Goal: Task Accomplishment & Management: Manage account settings

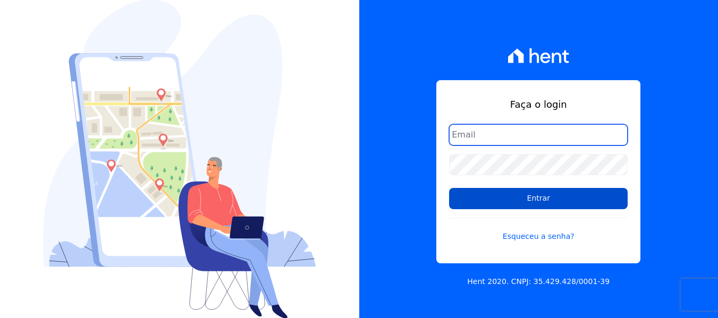
type input "[EMAIL_ADDRESS][DOMAIN_NAME]"
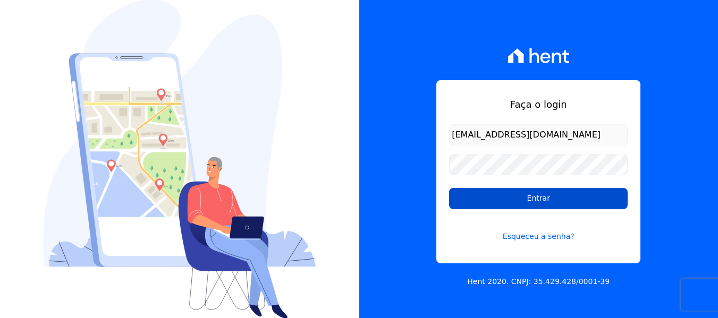
click at [543, 204] on input "Entrar" at bounding box center [538, 198] width 179 height 21
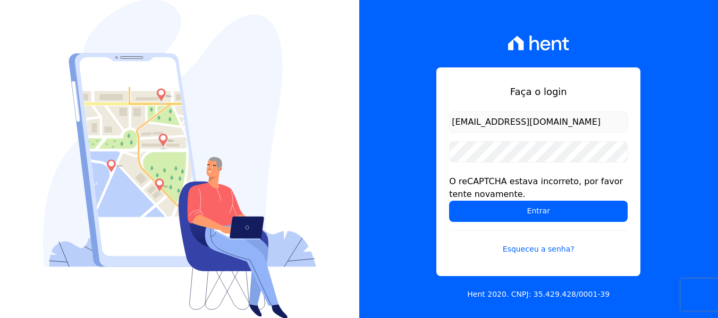
click at [545, 219] on input "Entrar" at bounding box center [538, 211] width 179 height 21
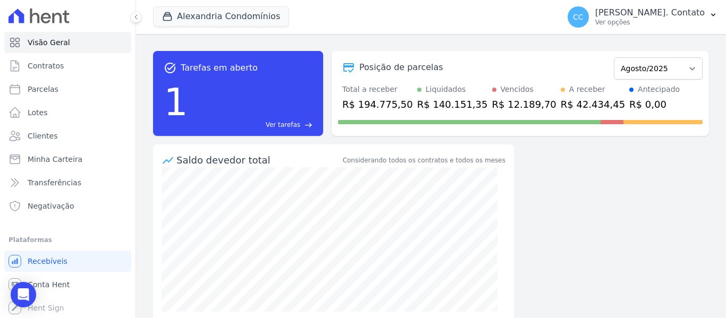
drag, startPoint x: 522, startPoint y: 279, endPoint x: 582, endPoint y: 220, distance: 83.8
click at [582, 220] on div "task_alt Tarefas em aberto 1 Ver tarefas east Posição de parcelas Março/2023 Ab…" at bounding box center [431, 176] width 590 height 284
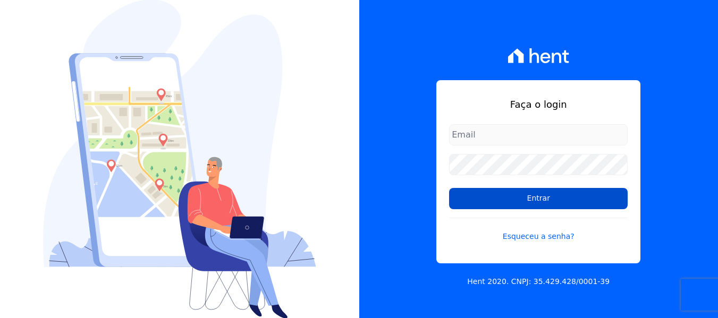
type input "[EMAIL_ADDRESS][DOMAIN_NAME]"
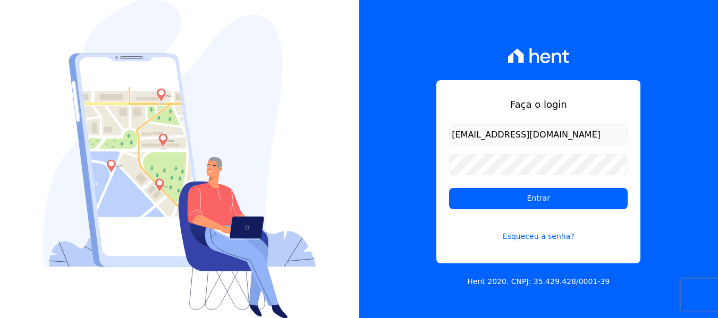
drag, startPoint x: 537, startPoint y: 198, endPoint x: 566, endPoint y: 284, distance: 90.6
click at [537, 198] on input "Entrar" at bounding box center [538, 198] width 179 height 21
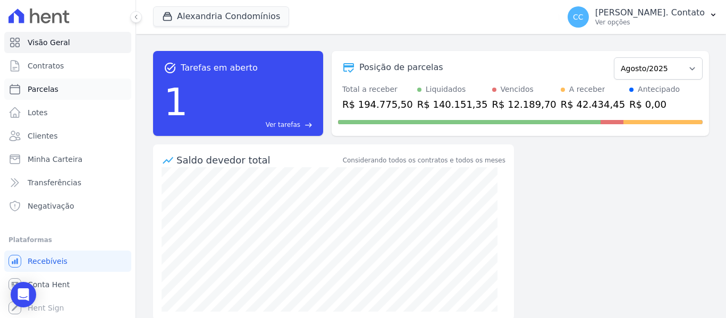
click at [52, 87] on span "Parcelas" at bounding box center [43, 89] width 31 height 11
select select
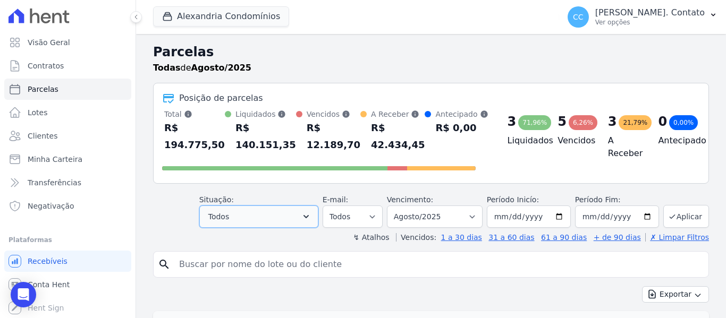
click at [298, 218] on button "Todos" at bounding box center [258, 217] width 119 height 22
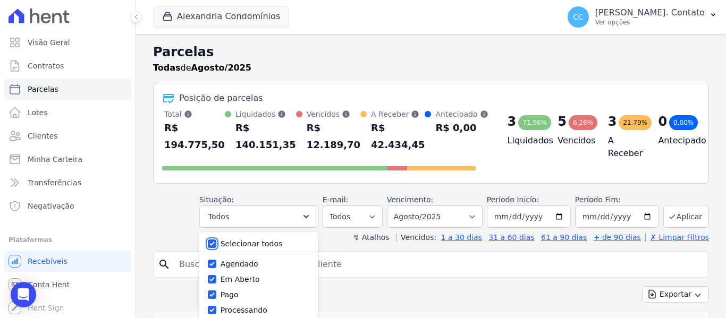
click at [216, 244] on input "Selecionar todos" at bounding box center [212, 244] width 9 height 9
checkbox input "false"
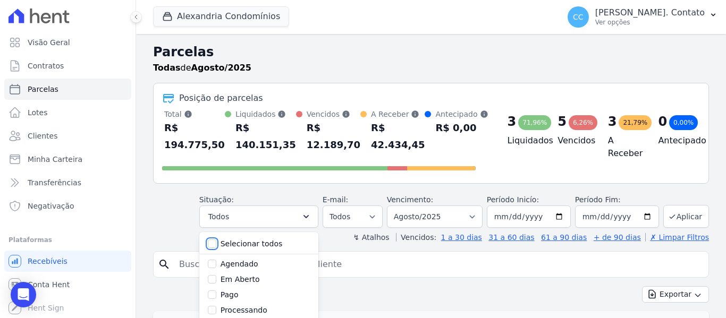
checkbox input "false"
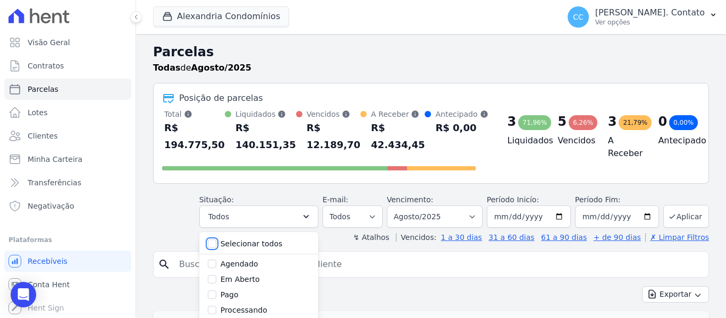
checkbox input "false"
click at [216, 281] on input "Em Aberto" at bounding box center [212, 279] width 9 height 9
checkbox input "true"
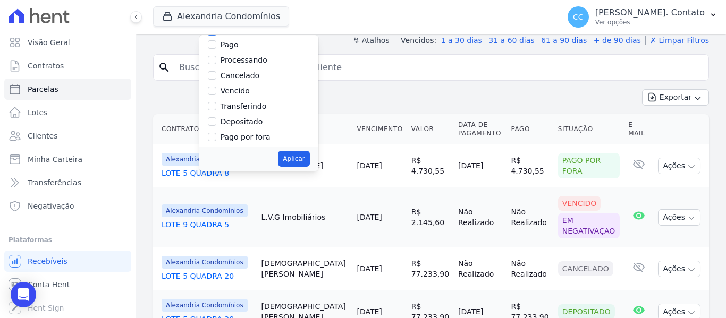
scroll to position [213, 0]
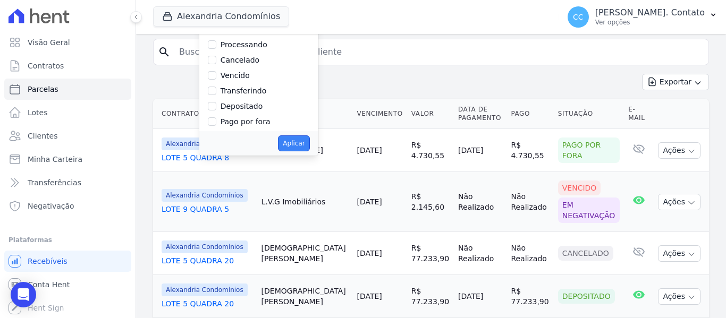
click at [300, 145] on button "Aplicar" at bounding box center [293, 144] width 31 height 16
select select "pending"
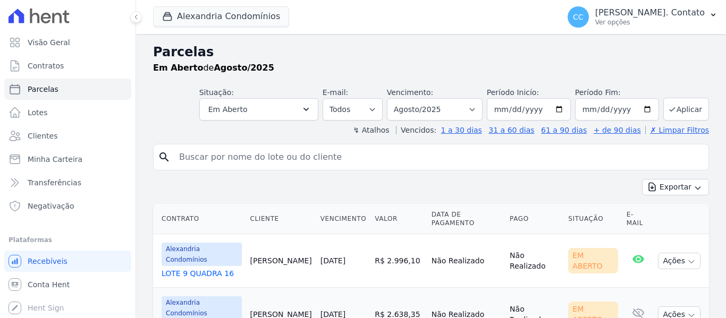
select select
click at [474, 109] on select "Filtrar por período ──────── Todos os meses Março/2023 Abril/2023 Maio/2023 Jun…" at bounding box center [435, 109] width 96 height 22
select select "01/2025"
click at [394, 98] on select "Filtrar por período ──────── Todos os meses Março/2023 Abril/2023 Maio/2023 Jun…" at bounding box center [435, 109] width 96 height 22
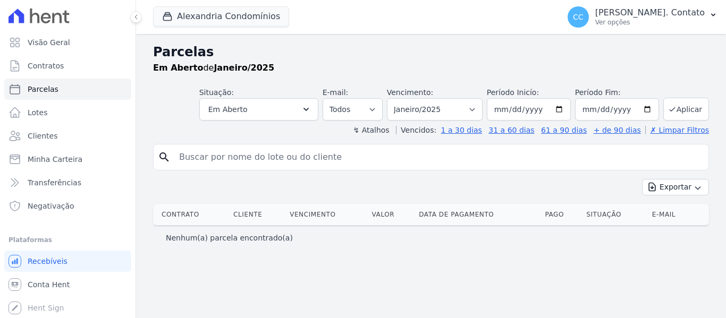
select select
click at [234, 21] on button "Alexandria Condomínios" at bounding box center [221, 16] width 136 height 20
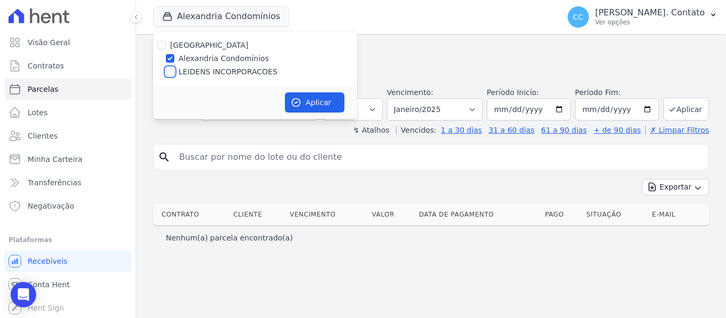
click at [168, 75] on input "LEIDENS INCORPORACOES" at bounding box center [170, 71] width 9 height 9
checkbox input "true"
click at [335, 99] on button "Aplicar" at bounding box center [315, 102] width 60 height 20
select select
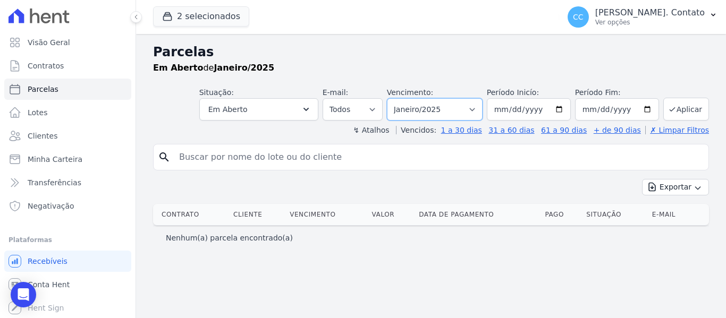
click at [483, 108] on select "Filtrar por período ──────── Todos os meses Março/2023 Abril/2023 Maio/2023 Jun…" at bounding box center [435, 109] width 96 height 22
select select "01/2026"
click at [402, 98] on select "Filtrar por período ──────── Todos os meses Março/2023 Abril/2023 Maio/2023 Jun…" at bounding box center [435, 109] width 96 height 22
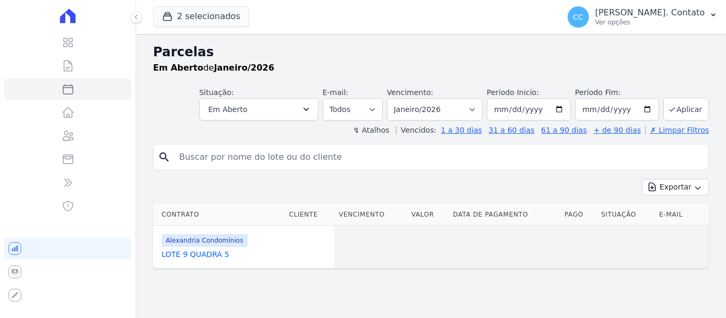
select select
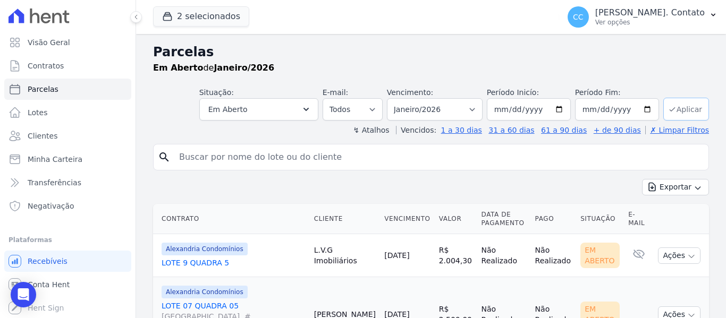
click at [676, 105] on button "Aplicar" at bounding box center [686, 109] width 46 height 23
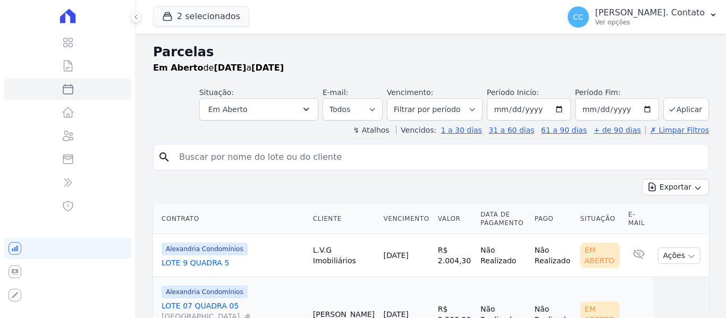
select select
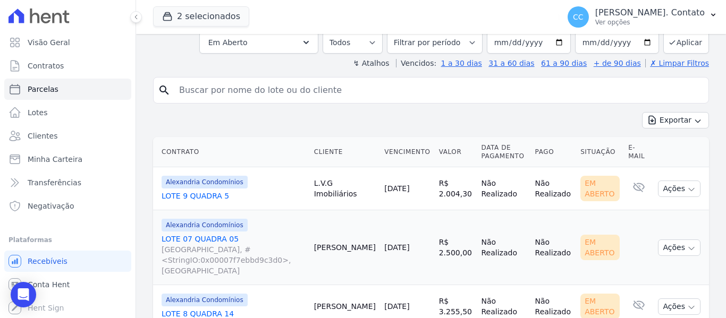
scroll to position [48, 0]
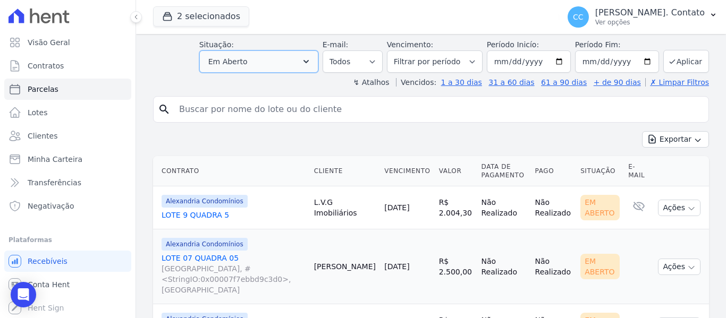
click at [308, 67] on button "Em Aberto" at bounding box center [258, 61] width 119 height 22
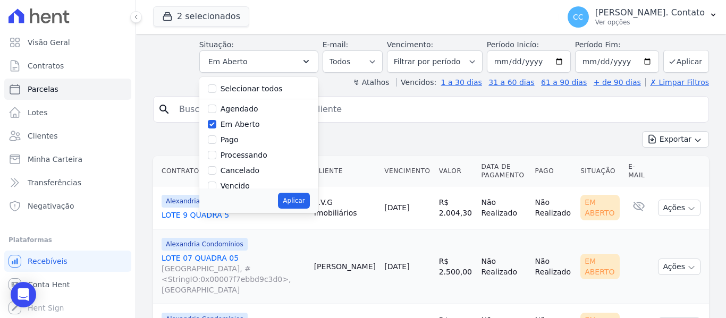
click at [256, 107] on label "Agendado" at bounding box center [240, 109] width 38 height 9
click at [216, 107] on input "Agendado" at bounding box center [212, 109] width 9 height 9
checkbox input "true"
click at [298, 196] on button "Aplicar" at bounding box center [293, 201] width 31 height 16
select select "scheduled"
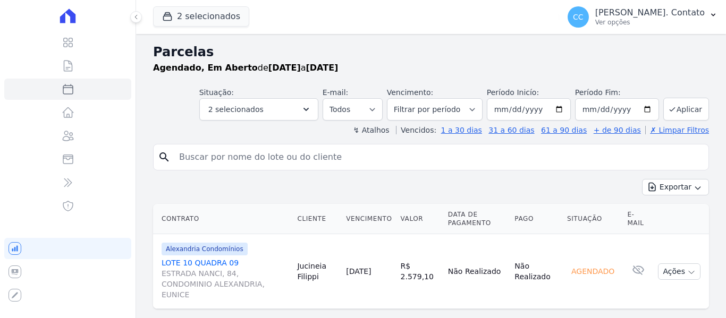
select select
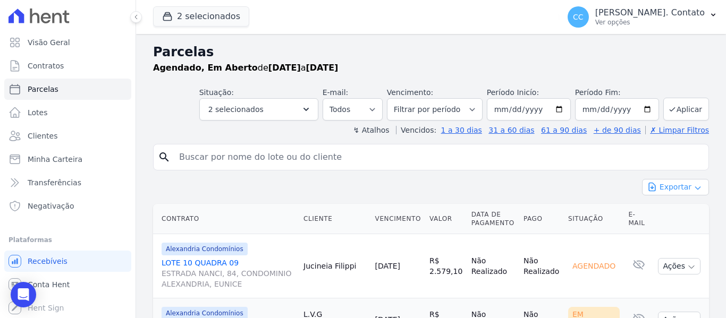
click at [682, 188] on button "Exportar" at bounding box center [675, 187] width 67 height 16
click at [673, 213] on span "Exportar PDF" at bounding box center [675, 212] width 56 height 11
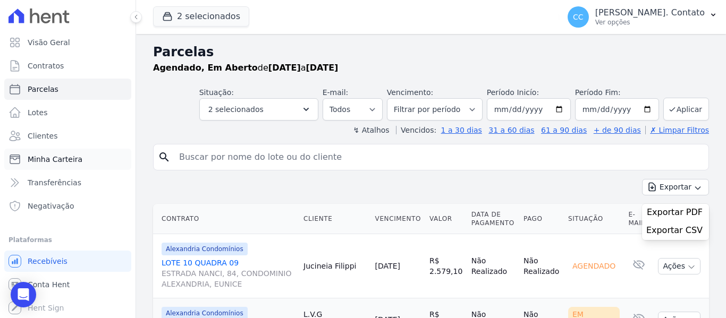
click at [70, 158] on span "Minha Carteira" at bounding box center [55, 159] width 55 height 11
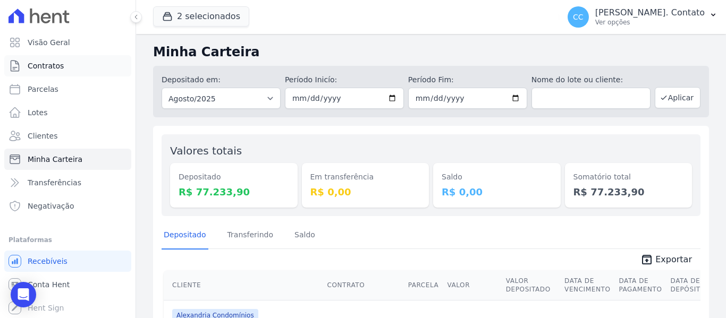
click at [40, 66] on span "Contratos" at bounding box center [46, 66] width 36 height 11
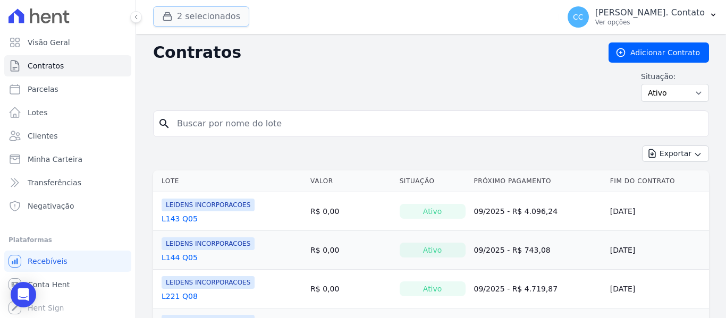
click at [217, 18] on button "2 selecionados" at bounding box center [201, 16] width 96 height 20
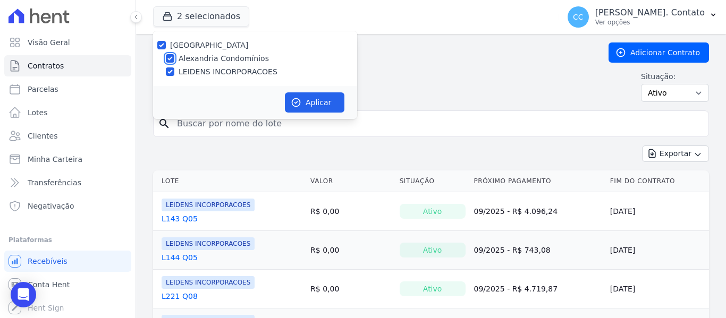
click at [171, 55] on input "Alexandria Condomínios" at bounding box center [170, 58] width 9 height 9
checkbox input "false"
click at [326, 97] on button "Aplicar" at bounding box center [315, 102] width 60 height 20
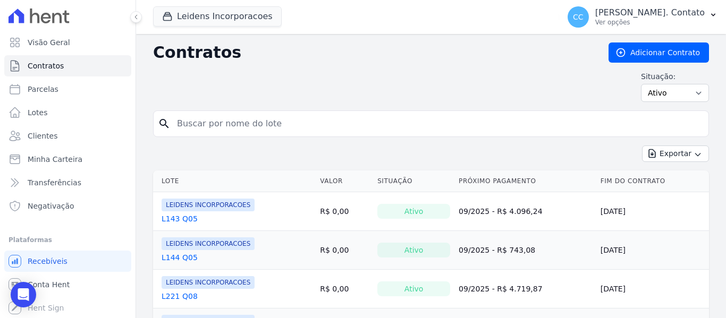
scroll to position [139, 0]
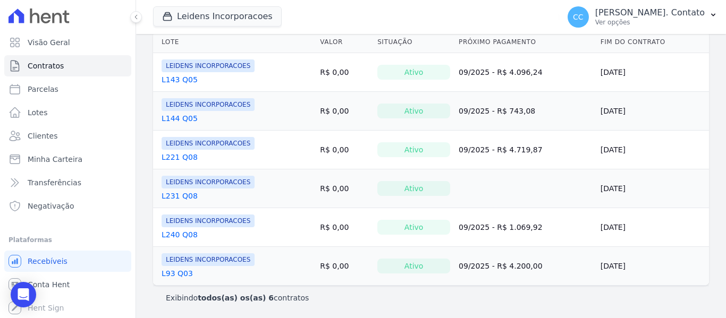
click at [185, 272] on link "L93 Q03" at bounding box center [177, 273] width 31 height 11
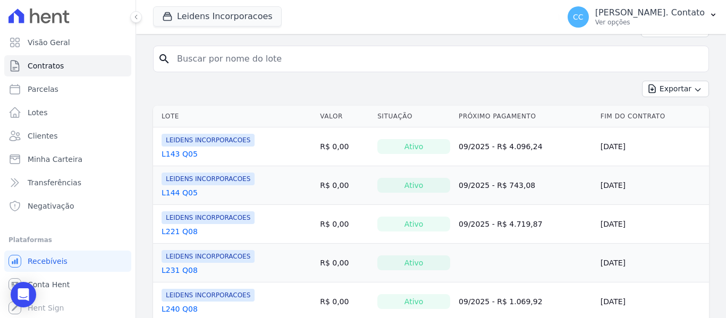
scroll to position [139, 0]
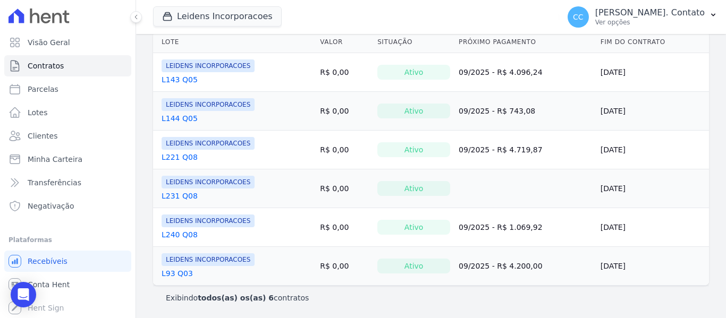
click at [188, 232] on link "L240 Q08" at bounding box center [180, 235] width 36 height 11
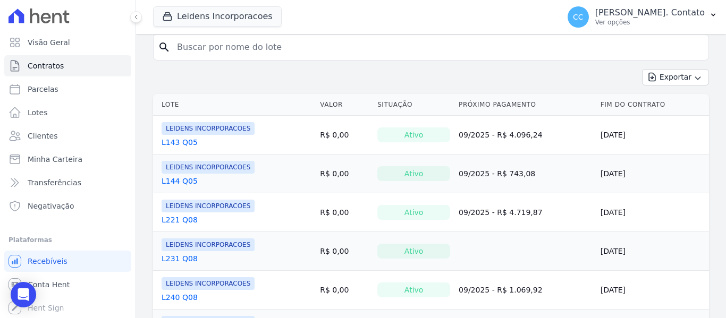
scroll to position [139, 0]
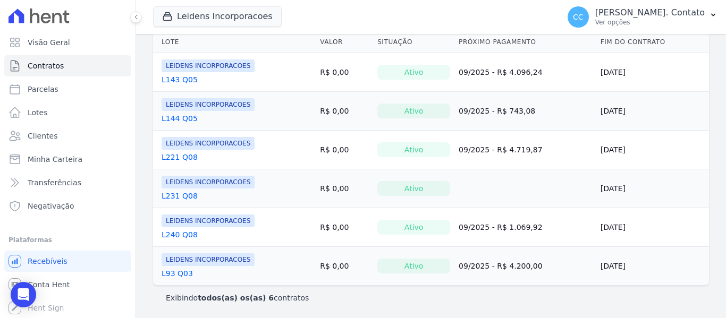
click at [171, 198] on link "L231 Q08" at bounding box center [180, 196] width 36 height 11
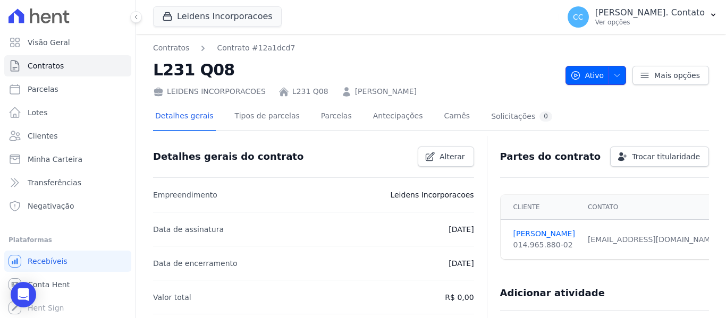
click at [612, 82] on span "button" at bounding box center [614, 75] width 13 height 17
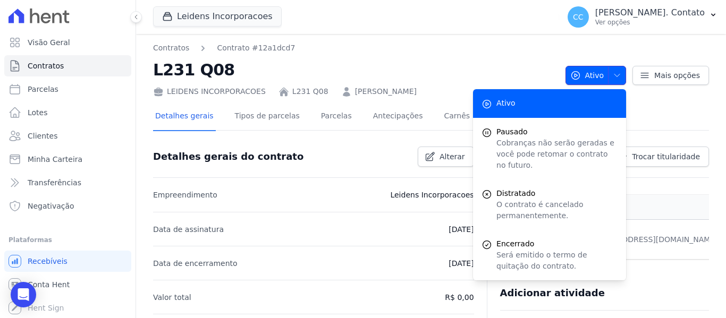
click at [612, 82] on span "button" at bounding box center [614, 75] width 13 height 17
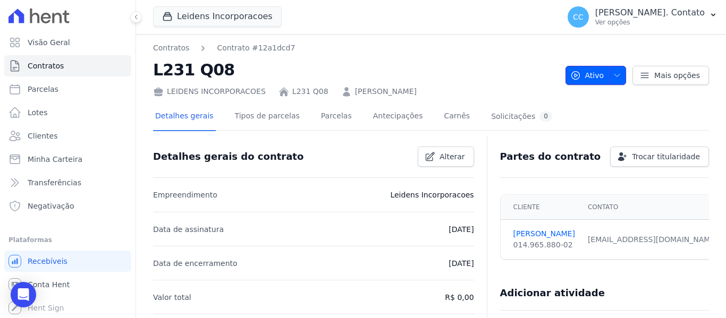
click at [613, 79] on icon "button" at bounding box center [617, 75] width 9 height 9
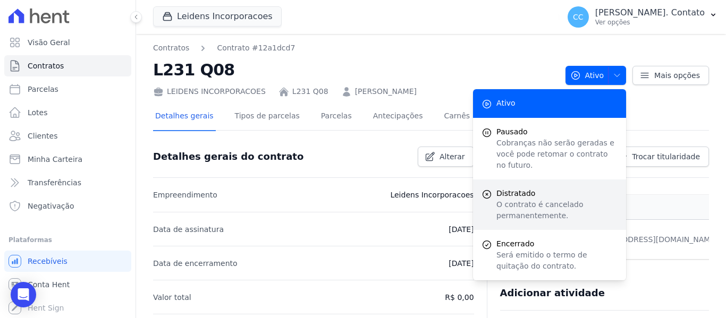
click at [518, 199] on p "O contrato é cancelado permanentemente." at bounding box center [556, 210] width 121 height 22
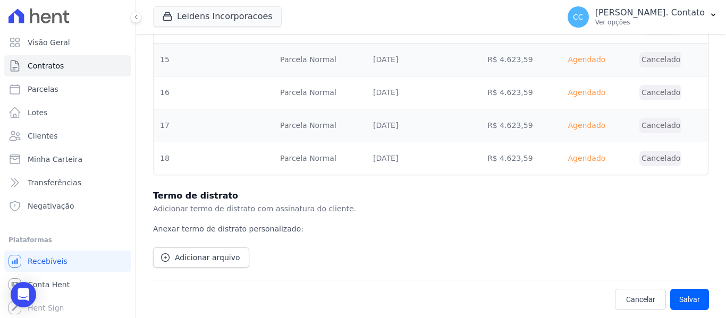
scroll to position [414, 0]
click at [682, 294] on button "Salvar" at bounding box center [689, 299] width 39 height 21
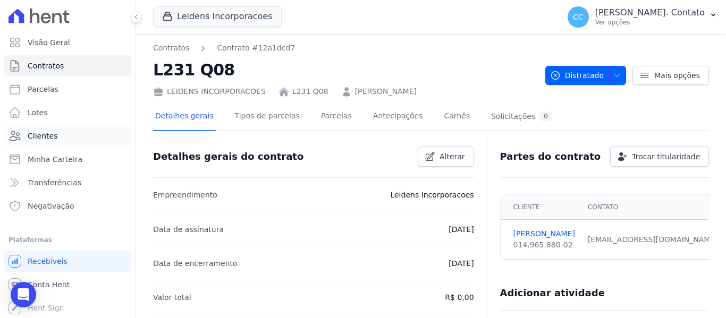
click at [60, 135] on link "Clientes" at bounding box center [67, 135] width 127 height 21
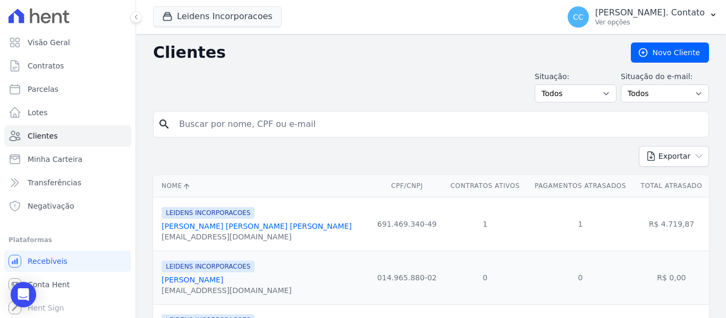
click at [244, 120] on input "search" at bounding box center [438, 124] width 531 height 21
type input "markus"
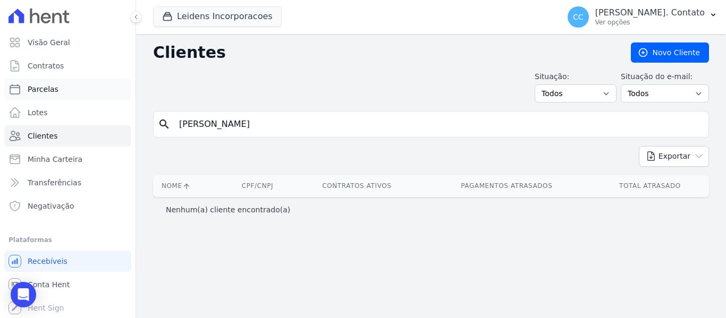
click at [48, 84] on span "Parcelas" at bounding box center [43, 89] width 31 height 11
select select
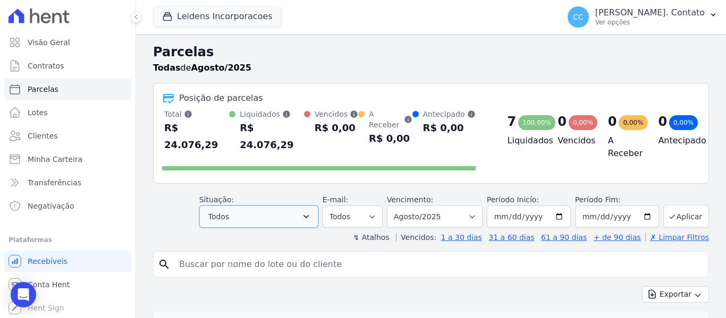
click at [260, 207] on button "Todos" at bounding box center [258, 217] width 119 height 22
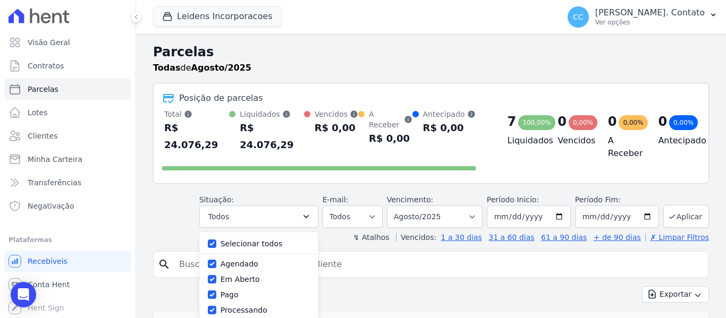
click at [260, 237] on div "Selecionar todos" at bounding box center [259, 243] width 102 height 15
click at [216, 240] on input "Selecionar todos" at bounding box center [212, 244] width 9 height 9
checkbox input "false"
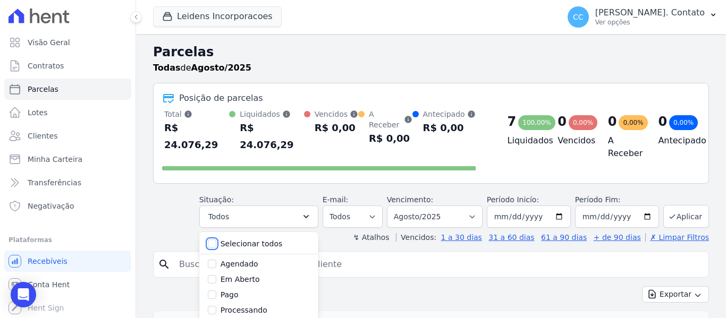
checkbox input "false"
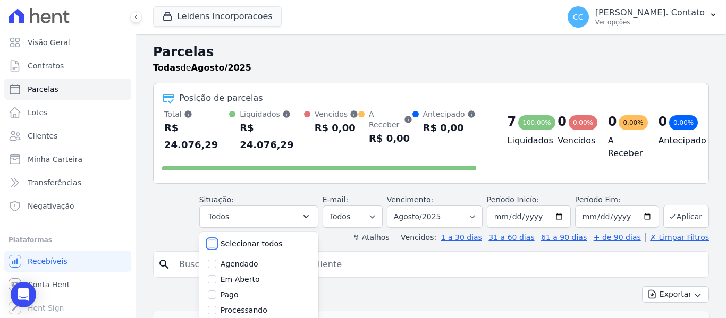
checkbox input "false"
click at [225, 257] on div "Agendado" at bounding box center [259, 264] width 102 height 15
click at [226, 257] on div "Agendado" at bounding box center [259, 264] width 102 height 15
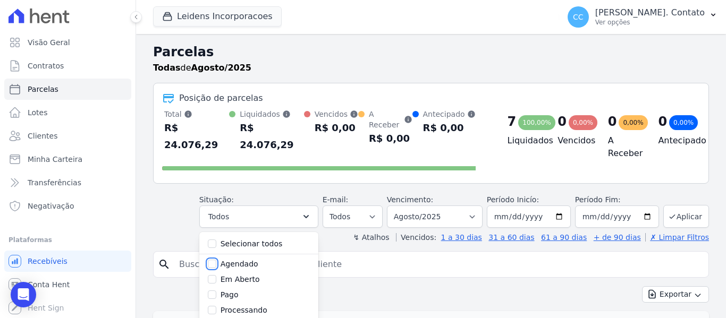
click at [216, 260] on input "Agendado" at bounding box center [212, 264] width 9 height 9
checkbox input "true"
click at [216, 275] on input "Em Aberto" at bounding box center [212, 279] width 9 height 9
checkbox input "true"
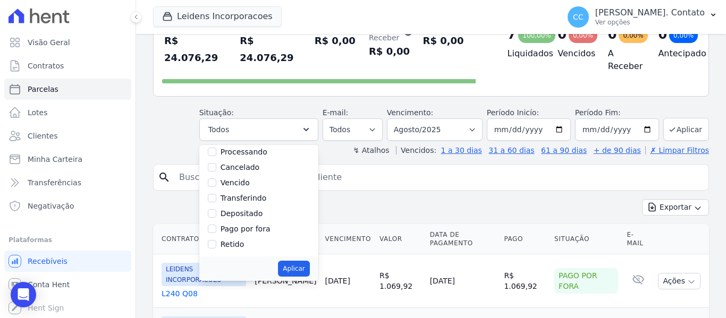
scroll to position [106, 0]
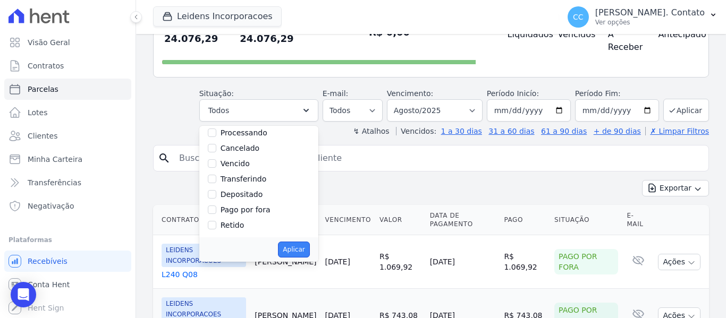
click at [309, 242] on button "Aplicar" at bounding box center [293, 250] width 31 height 16
select select "scheduled"
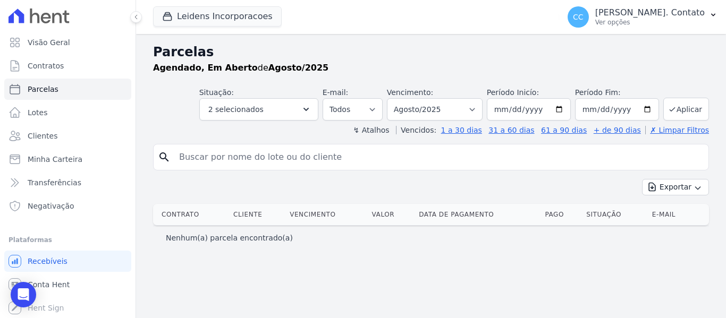
select select
click at [465, 108] on select "Filtrar por período ──────── Todos os meses Agosto/2024 Setembro/2024 Outubro/2…" at bounding box center [435, 109] width 96 height 22
select select "all"
click at [402, 98] on select "Filtrar por período ──────── Todos os meses Agosto/2024 Setembro/2024 Outubro/2…" at bounding box center [435, 109] width 96 height 22
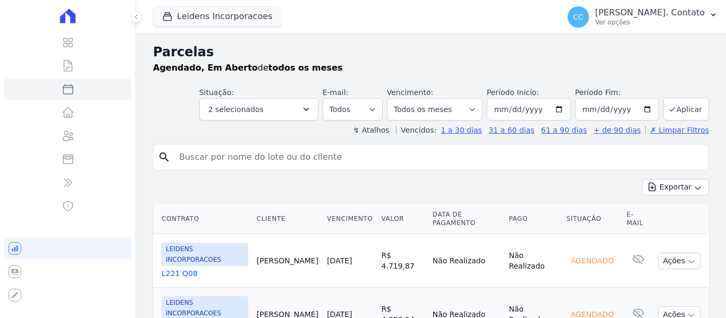
select select
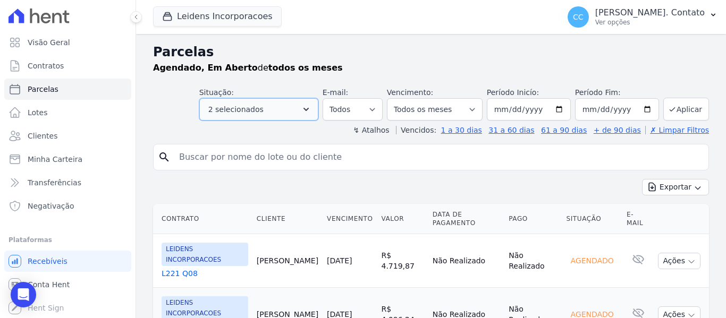
click at [247, 100] on button "2 selecionados" at bounding box center [258, 109] width 119 height 22
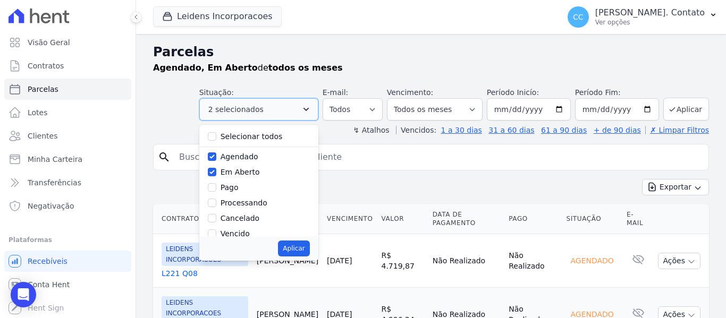
click at [247, 100] on button "2 selecionados" at bounding box center [258, 109] width 119 height 22
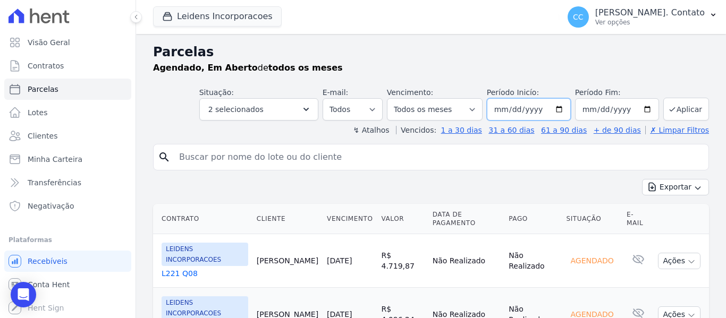
click at [554, 108] on input "2024-01-16" at bounding box center [529, 109] width 84 height 22
click at [557, 106] on input "2024-03-16" at bounding box center [529, 109] width 84 height 22
type input "[DATE]"
click at [624, 159] on input "search" at bounding box center [438, 157] width 531 height 21
click at [642, 112] on input "[DATE]" at bounding box center [617, 109] width 84 height 22
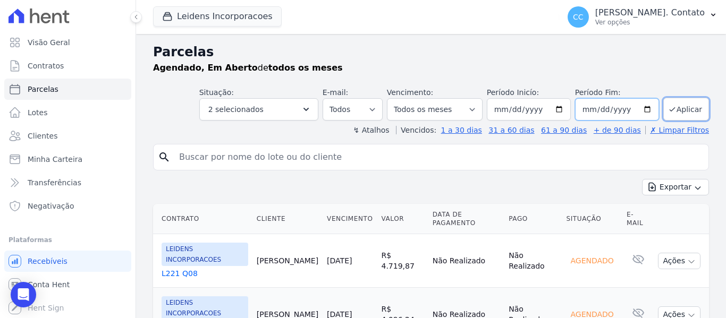
click at [637, 107] on input "2025-01-31" at bounding box center [617, 109] width 84 height 22
type input "[DATE]"
click at [685, 105] on button "Aplicar" at bounding box center [686, 109] width 46 height 23
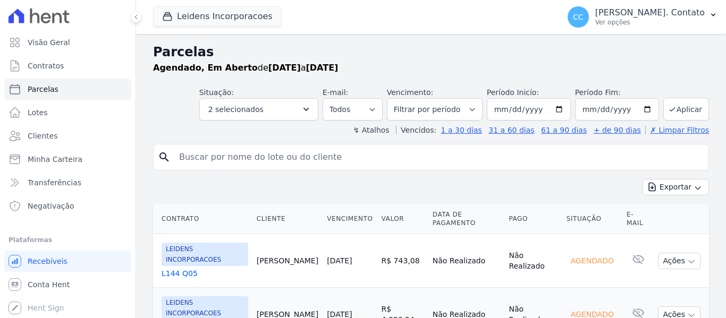
select select
click at [557, 105] on input "2026-01-16" at bounding box center [529, 109] width 84 height 22
type input "[DATE]"
click at [670, 110] on icon "submit" at bounding box center [672, 109] width 5 height 4
select select
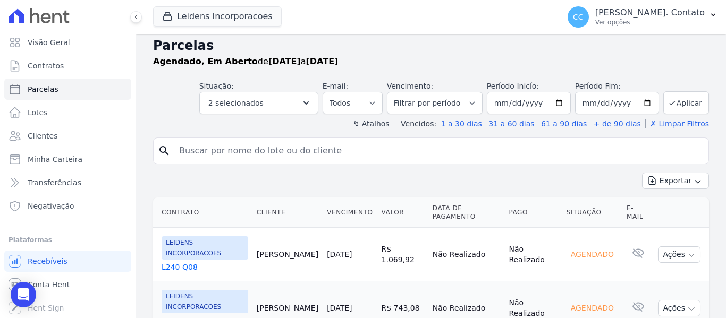
scroll to position [6, 0]
click at [310, 108] on icon "button" at bounding box center [306, 103] width 11 height 11
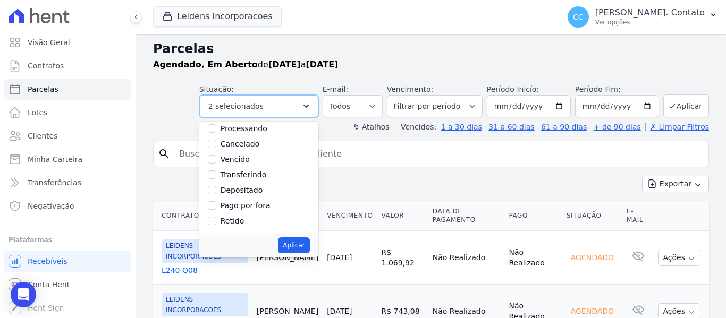
scroll to position [0, 0]
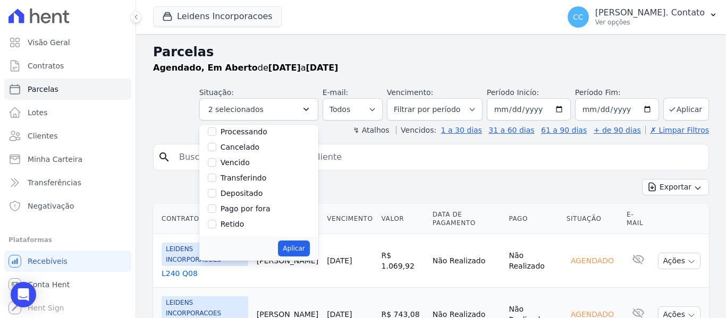
click at [382, 130] on div "↯ Atalhos Vencidos: 1 a 30 dias 31 a 60 dias 61 a 90 dias + de 90 dias ✗ Limpar…" at bounding box center [431, 130] width 556 height 11
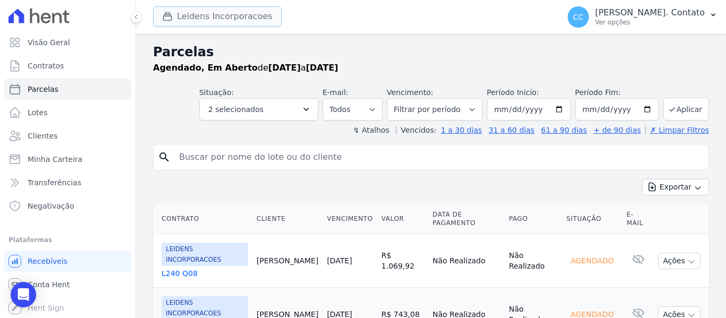
click at [239, 16] on button "Leidens Incorporacoes" at bounding box center [217, 16] width 129 height 20
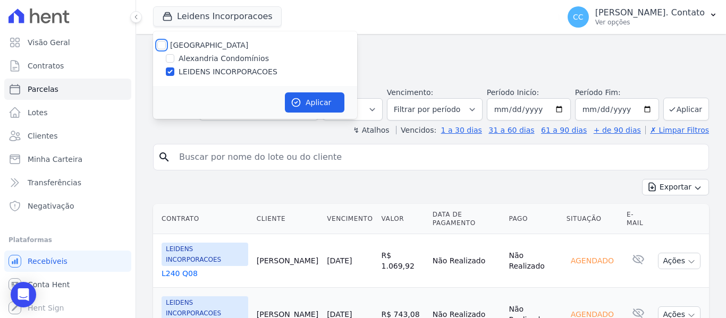
click at [163, 49] on input "[GEOGRAPHIC_DATA]" at bounding box center [161, 45] width 9 height 9
checkbox input "true"
click at [329, 102] on button "Aplicar" at bounding box center [315, 102] width 60 height 20
select select
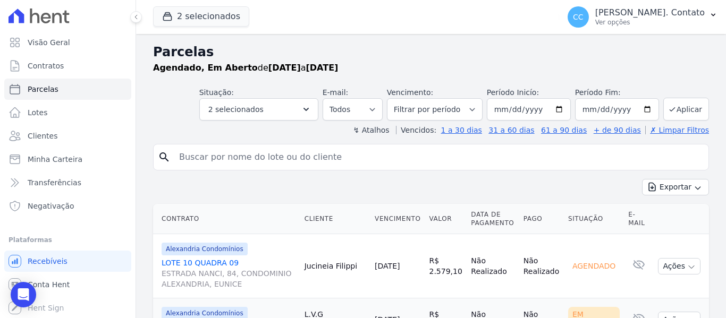
click at [468, 70] on div "Agendado, Em Aberto de [DATE] a [DATE]" at bounding box center [431, 68] width 556 height 13
click at [674, 108] on button "Aplicar" at bounding box center [686, 109] width 46 height 23
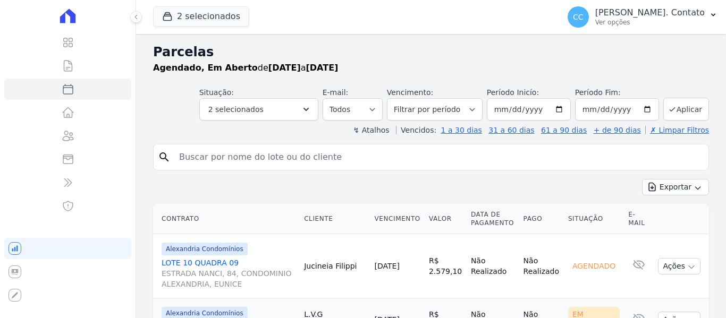
select select
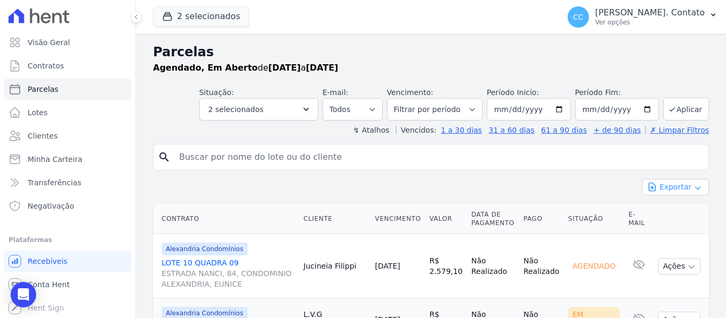
click at [690, 193] on button "Exportar" at bounding box center [675, 187] width 67 height 16
click at [677, 211] on span "Exportar PDF" at bounding box center [675, 212] width 56 height 11
click at [555, 108] on input "2026-01-01" at bounding box center [529, 109] width 84 height 22
type input "[DATE]"
click at [636, 109] on input "2026-01-31" at bounding box center [617, 109] width 84 height 22
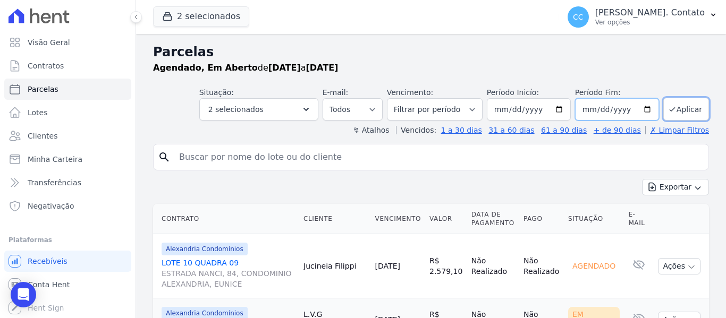
type input "[DATE]"
click at [669, 114] on button "Aplicar" at bounding box center [686, 109] width 46 height 23
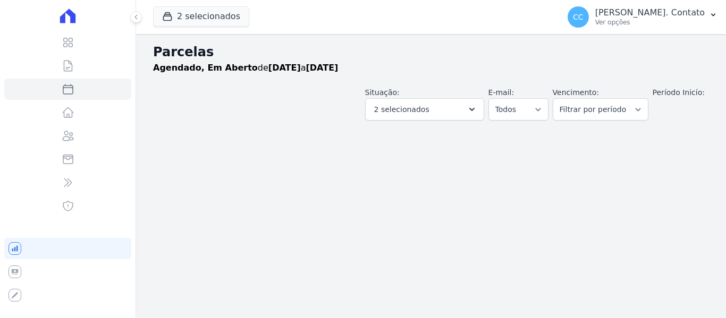
select select
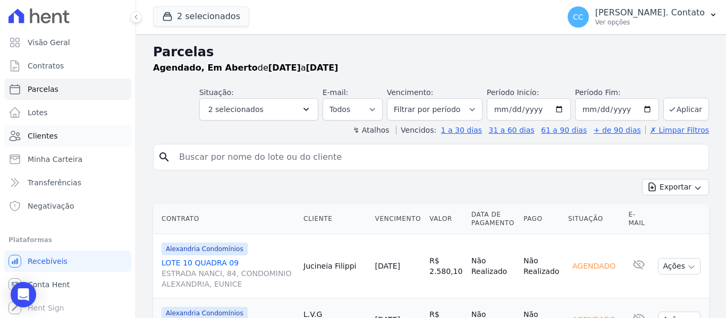
click at [44, 142] on link "Clientes" at bounding box center [67, 135] width 127 height 21
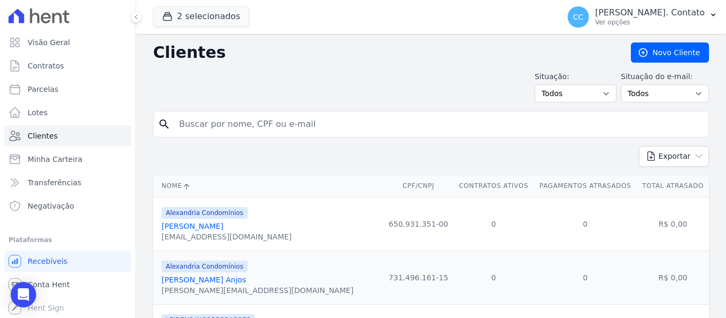
click at [257, 123] on input "search" at bounding box center [438, 124] width 531 height 21
type input "[PERSON_NAME]"
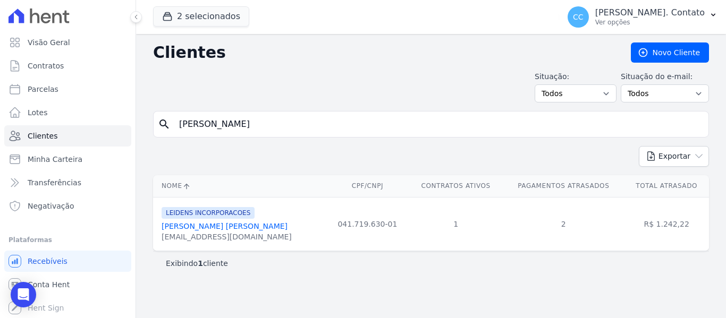
click at [209, 229] on link "[PERSON_NAME] [PERSON_NAME]" at bounding box center [225, 226] width 126 height 9
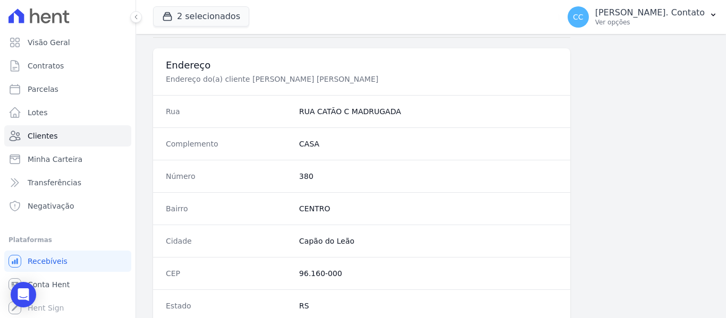
scroll to position [676, 0]
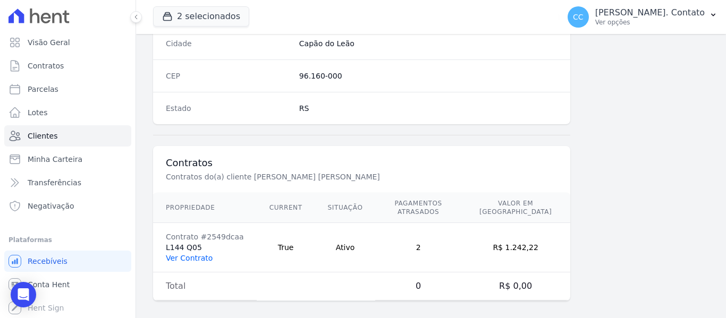
click at [174, 254] on link "Ver Contrato" at bounding box center [189, 258] width 47 height 9
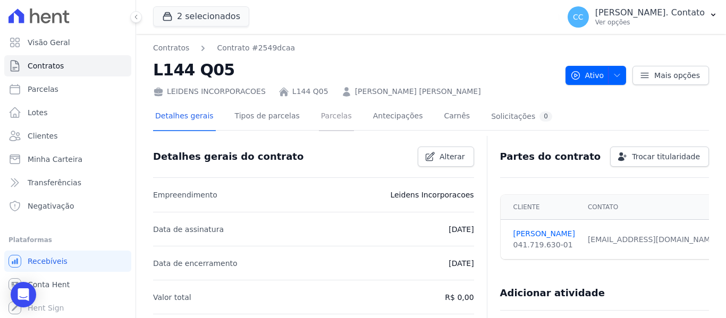
click at [319, 117] on link "Parcelas" at bounding box center [336, 117] width 35 height 28
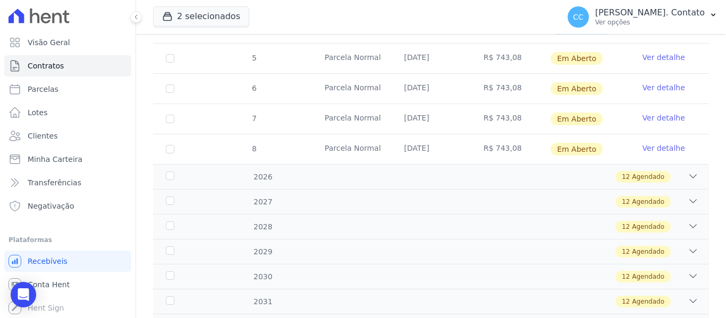
scroll to position [478, 0]
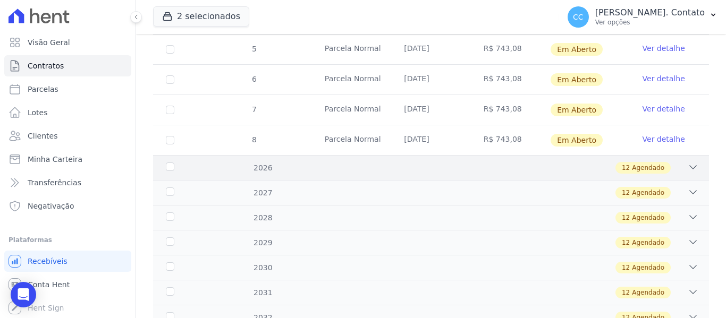
click at [166, 163] on div "2026" at bounding box center [188, 168] width 48 height 11
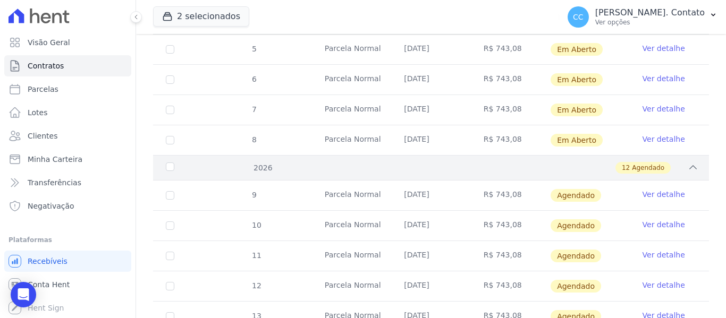
click at [169, 163] on div "2026" at bounding box center [188, 168] width 48 height 11
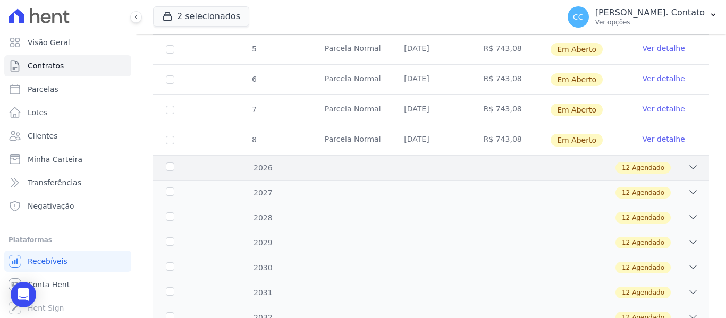
click at [172, 163] on div "2026" at bounding box center [188, 168] width 48 height 11
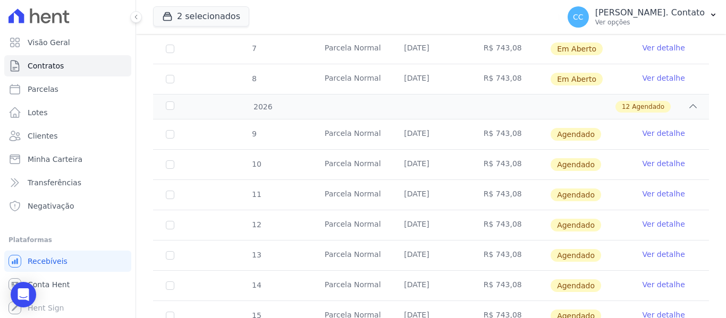
scroll to position [531, 0]
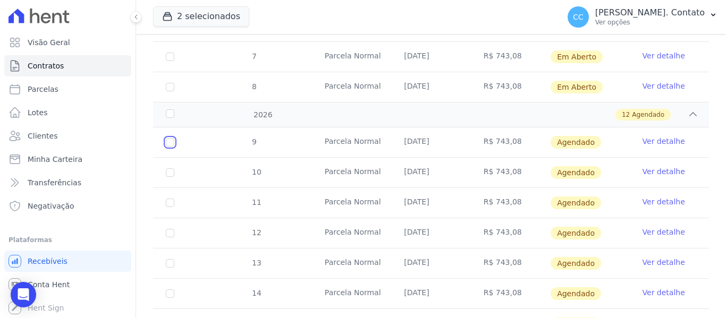
click at [170, 138] on input "checkbox" at bounding box center [170, 142] width 9 height 9
checkbox input "true"
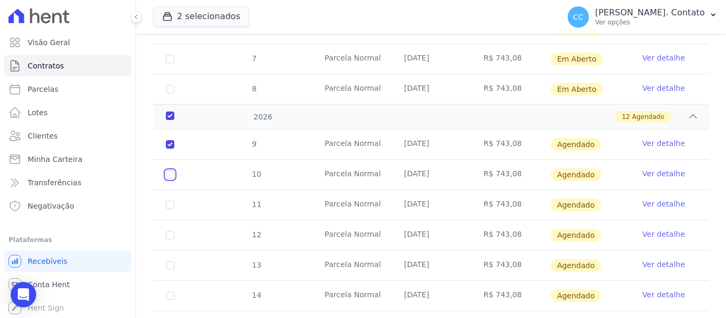
click at [172, 149] on input "checkbox" at bounding box center [170, 144] width 9 height 9
checkbox input "true"
click at [172, 149] on input "checkbox" at bounding box center [170, 144] width 9 height 9
checkbox input "true"
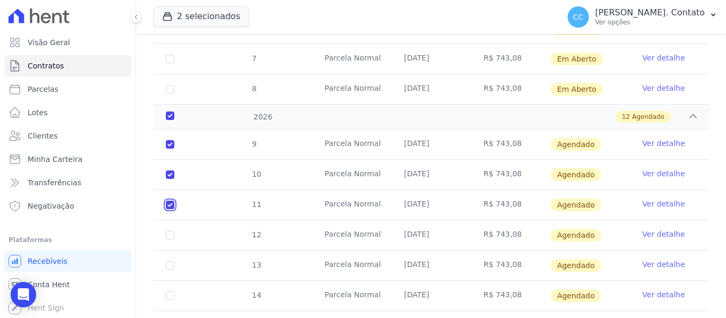
checkbox input "true"
drag, startPoint x: 172, startPoint y: 219, endPoint x: 172, endPoint y: 226, distance: 6.9
click at [172, 221] on td "12" at bounding box center [170, 236] width 34 height 30
drag, startPoint x: 171, startPoint y: 220, endPoint x: 171, endPoint y: 229, distance: 8.5
click at [171, 221] on td "12" at bounding box center [170, 236] width 34 height 30
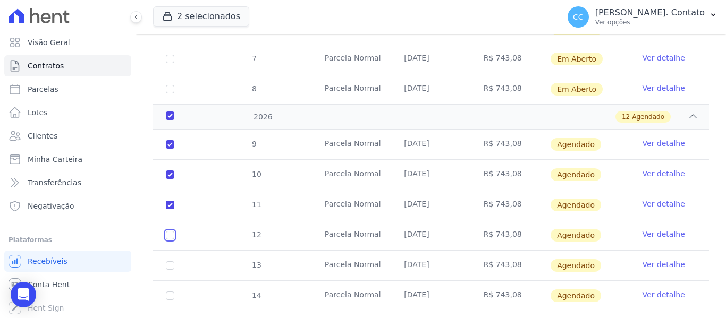
click at [171, 149] on input "checkbox" at bounding box center [170, 144] width 9 height 9
checkbox input "true"
click at [171, 149] on input "checkbox" at bounding box center [170, 144] width 9 height 9
checkbox input "true"
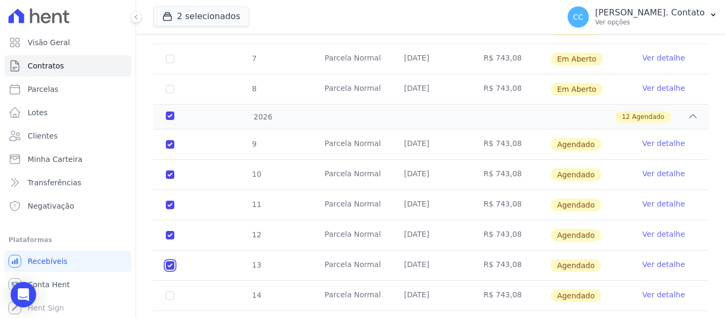
checkbox input "true"
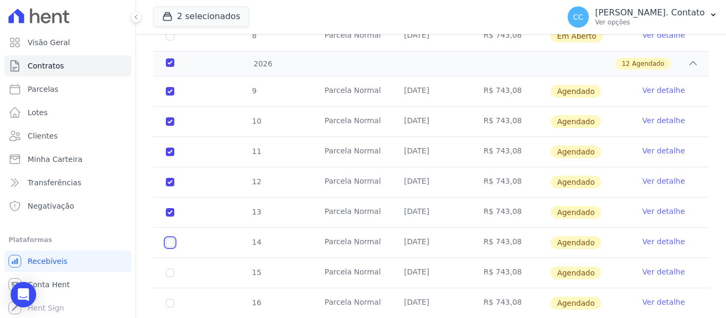
click at [166, 96] on input "checkbox" at bounding box center [170, 91] width 9 height 9
checkbox input "true"
click at [172, 96] on input "checkbox" at bounding box center [170, 91] width 9 height 9
checkbox input "true"
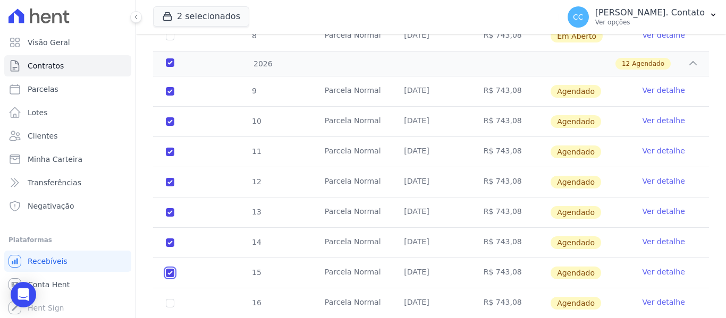
checkbox input "true"
click at [169, 96] on input "checkbox" at bounding box center [170, 91] width 9 height 9
checkbox input "true"
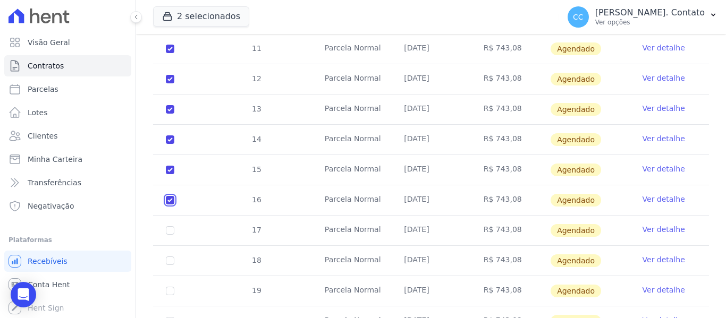
scroll to position [699, 0]
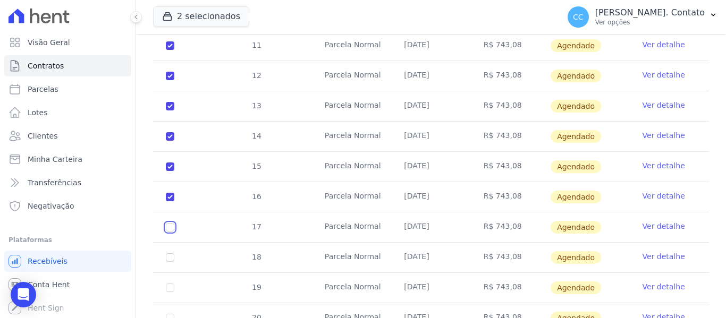
checkbox input "true"
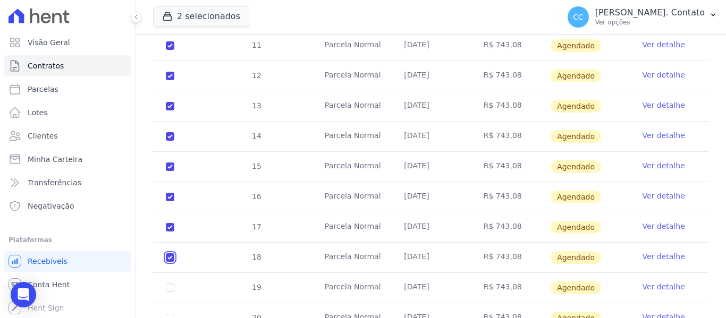
checkbox input "true"
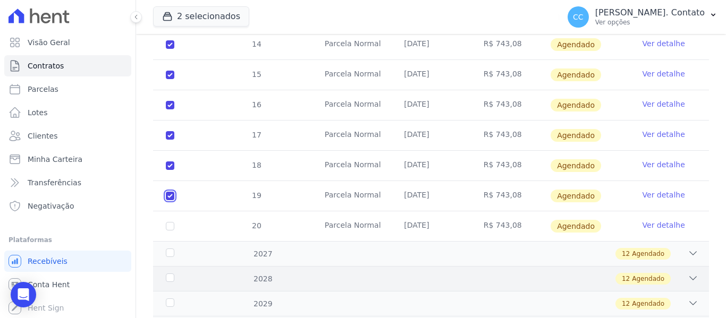
scroll to position [806, 0]
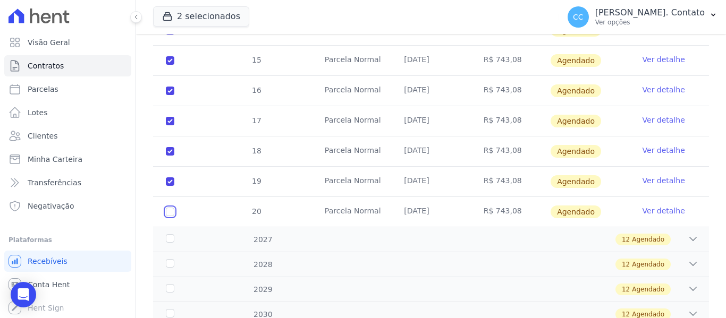
checkbox input "true"
click at [167, 234] on div "2027" at bounding box center [188, 239] width 48 height 11
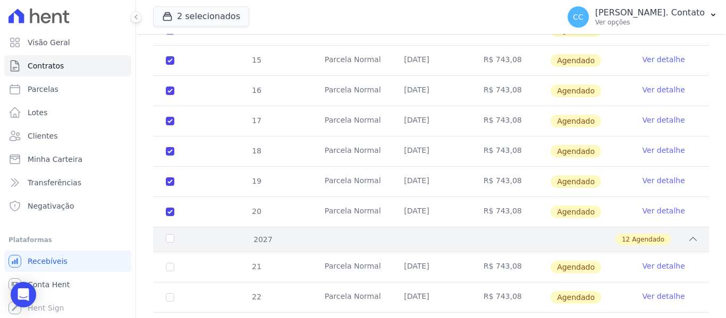
click at [170, 234] on div "2027" at bounding box center [188, 239] width 48 height 11
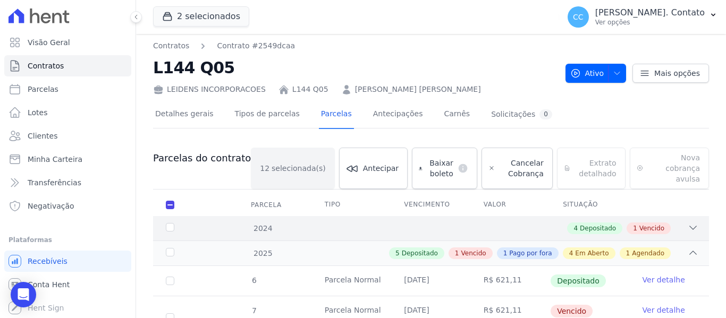
scroll to position [0, 0]
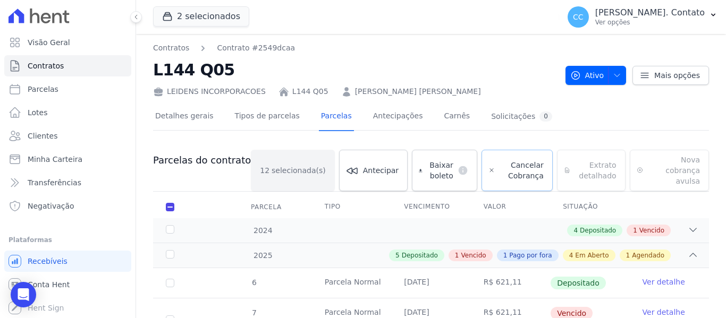
click at [512, 160] on span "Cancelar Cobrança" at bounding box center [521, 170] width 44 height 21
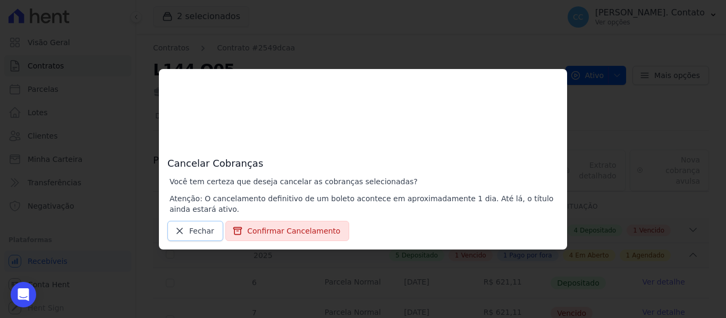
click at [201, 236] on span "Fechar" at bounding box center [201, 231] width 25 height 11
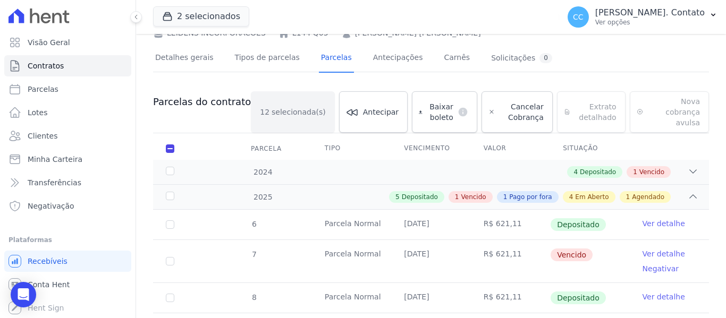
scroll to position [53, 0]
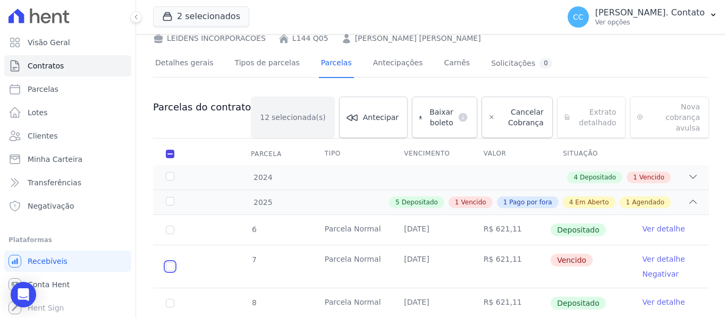
click at [171, 263] on input "checkbox" at bounding box center [170, 267] width 9 height 9
checkbox input "true"
click at [510, 111] on span "Cancelar Cobrança" at bounding box center [521, 117] width 44 height 21
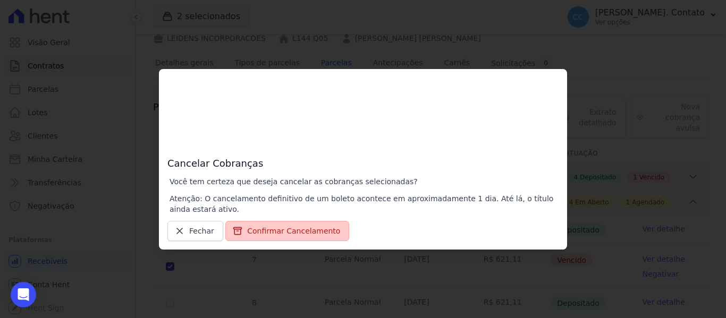
click at [261, 228] on button "Confirmar Cancelamento" at bounding box center [287, 231] width 124 height 20
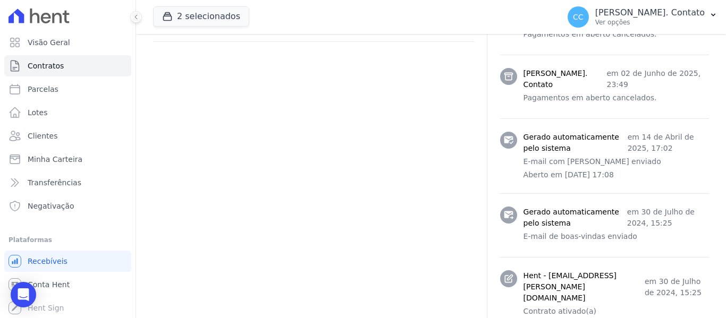
scroll to position [676, 0]
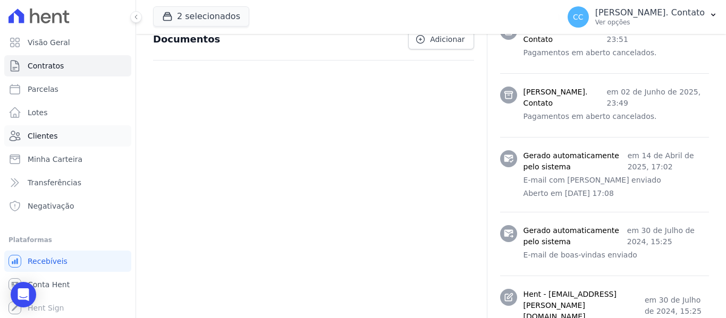
click at [35, 140] on span "Clientes" at bounding box center [43, 136] width 30 height 11
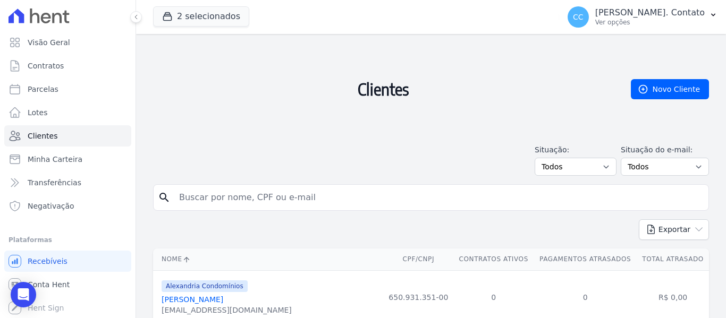
click at [195, 29] on div "2 selecionados [GEOGRAPHIC_DATA] Alexandria Condomínios [GEOGRAPHIC_DATA] INCOR…" at bounding box center [354, 16] width 402 height 35
click at [199, 21] on button "2 selecionados" at bounding box center [201, 16] width 96 height 20
click at [192, 11] on button "2 selecionados" at bounding box center [201, 16] width 96 height 20
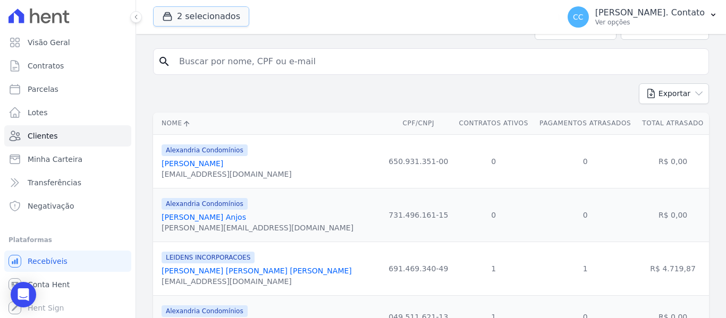
scroll to position [159, 0]
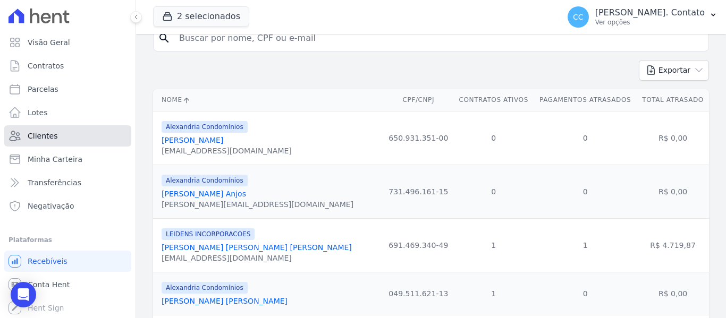
click at [65, 139] on link "Clientes" at bounding box center [67, 135] width 127 height 21
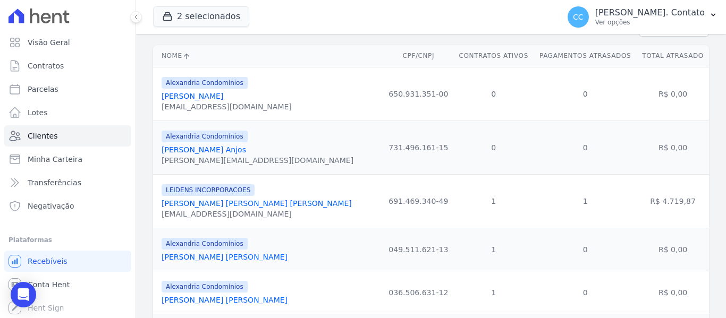
scroll to position [213, 0]
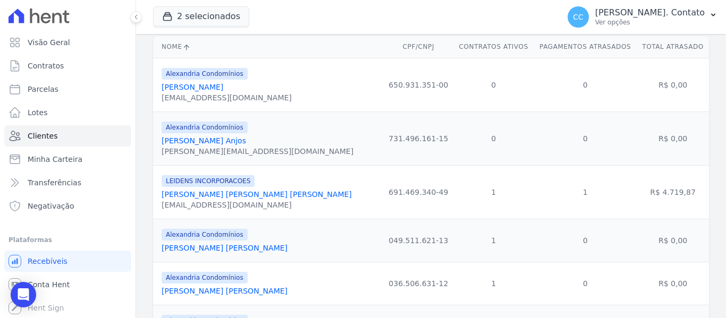
click at [234, 195] on link "[PERSON_NAME] [PERSON_NAME] [PERSON_NAME]" at bounding box center [257, 194] width 190 height 9
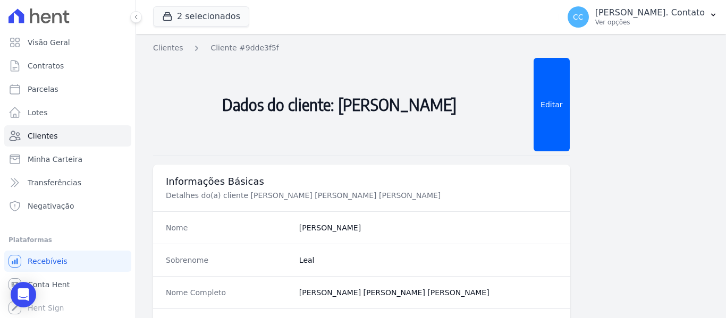
drag, startPoint x: 234, startPoint y: 195, endPoint x: 360, endPoint y: 168, distance: 128.6
click at [360, 168] on div "Informações Básicas Detalhes do(a) cliente [PERSON_NAME] [PERSON_NAME] [PERSON_…" at bounding box center [361, 188] width 417 height 47
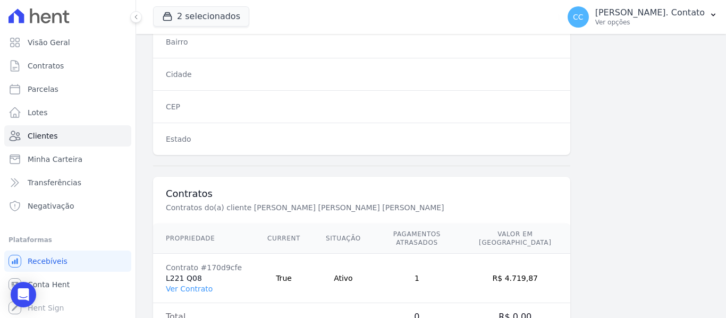
scroll to position [749, 0]
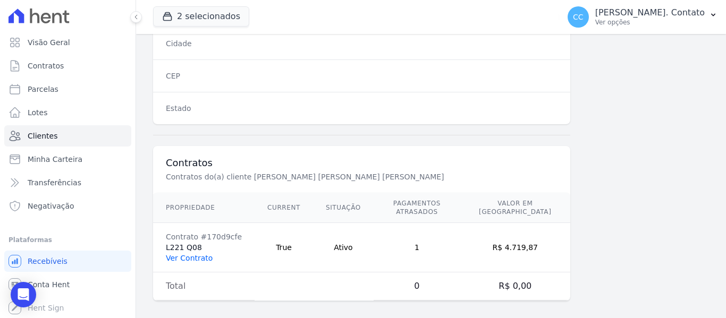
click at [201, 254] on link "Ver Contrato" at bounding box center [189, 258] width 47 height 9
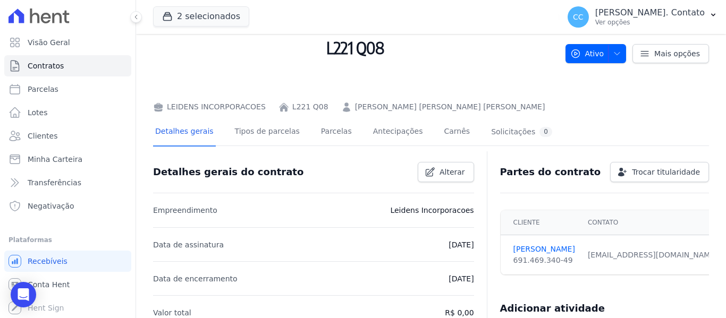
scroll to position [53, 0]
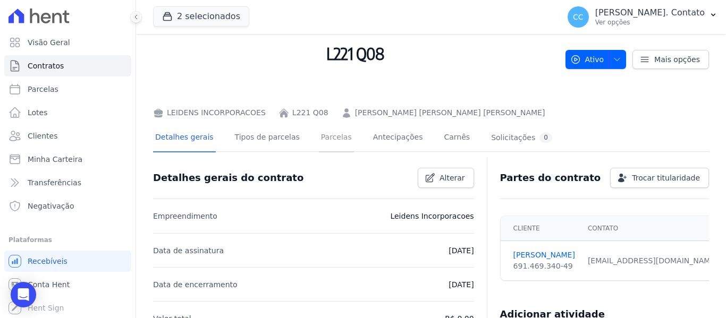
click at [326, 138] on link "Parcelas" at bounding box center [336, 138] width 35 height 28
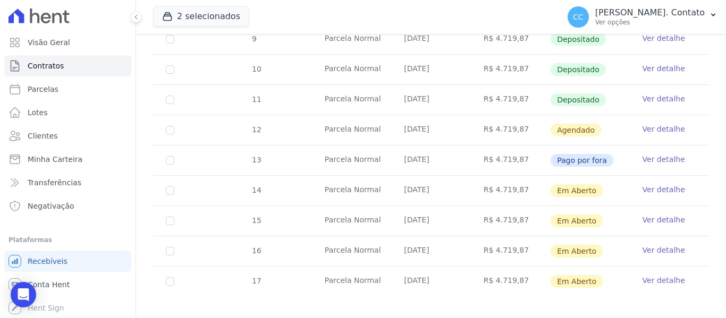
scroll to position [430, 0]
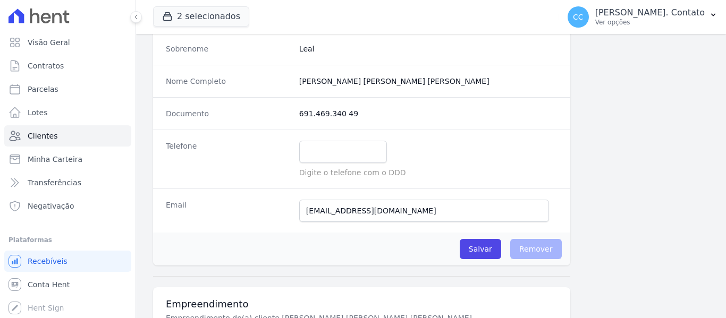
scroll to position [213, 0]
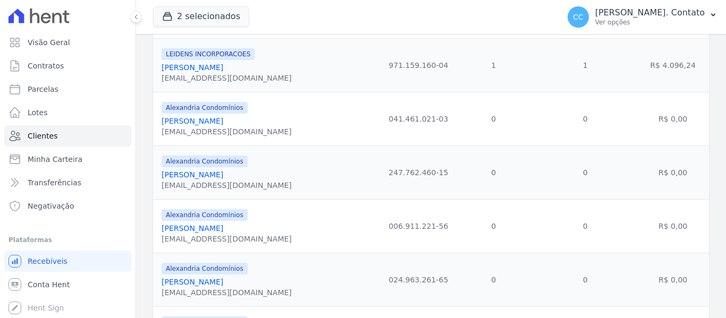
scroll to position [1320, 0]
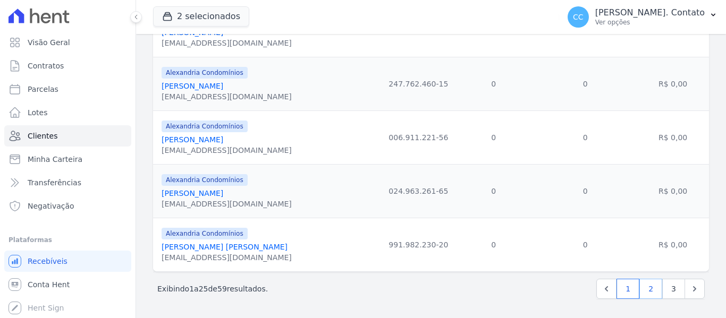
click at [648, 291] on link "2" at bounding box center [650, 289] width 23 height 20
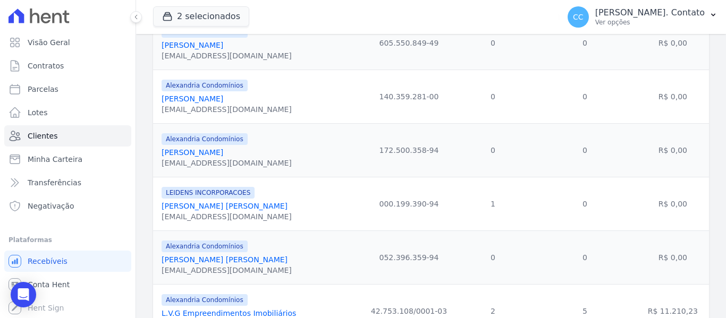
scroll to position [531, 0]
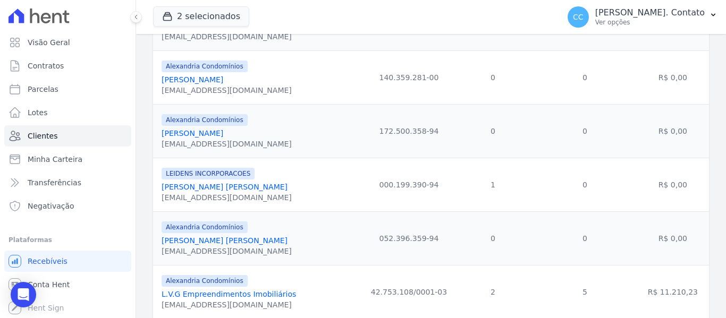
click at [216, 188] on link "[PERSON_NAME] [PERSON_NAME]" at bounding box center [225, 187] width 126 height 9
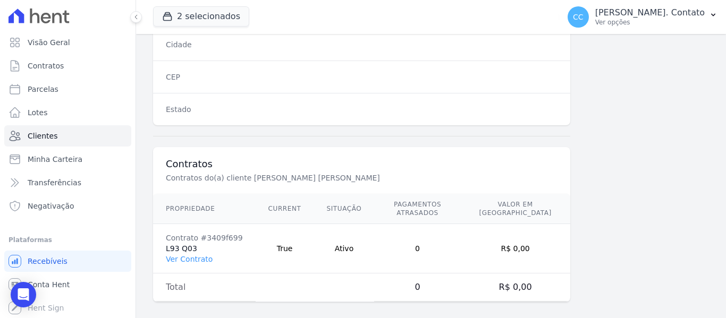
scroll to position [749, 0]
click at [200, 255] on td "Contrato #3409f699 L93 Q03 Ver Contrato" at bounding box center [204, 247] width 103 height 49
click at [201, 254] on link "Ver Contrato" at bounding box center [189, 258] width 47 height 9
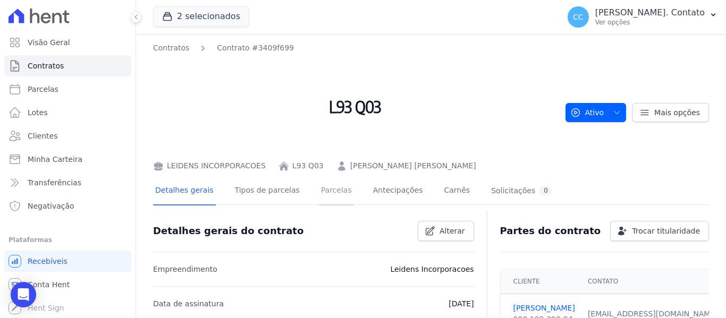
click at [319, 192] on link "Parcelas" at bounding box center [336, 191] width 35 height 28
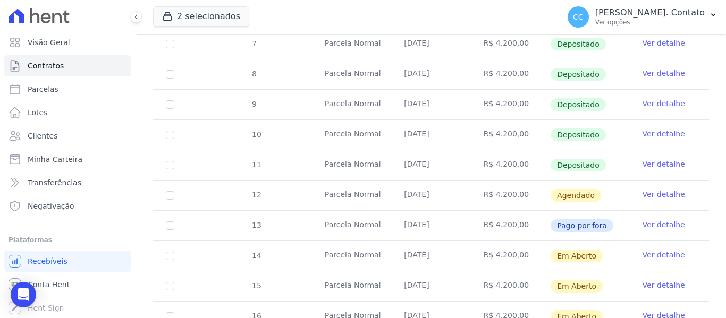
scroll to position [455, 0]
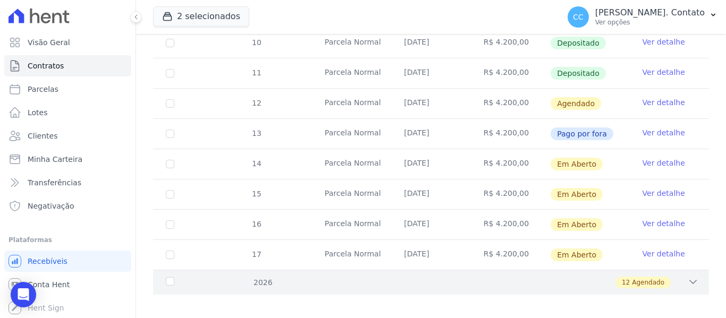
click at [688, 277] on icon at bounding box center [693, 282] width 11 height 11
click at [167, 277] on div "2026" at bounding box center [188, 282] width 48 height 11
click at [169, 277] on div "2026" at bounding box center [188, 282] width 48 height 11
click at [678, 277] on div "12 Agendado" at bounding box center [458, 283] width 480 height 12
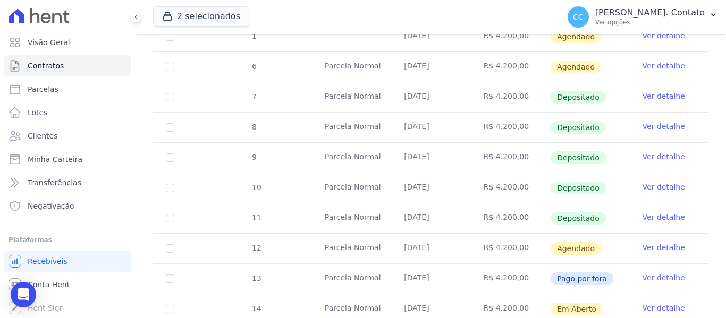
scroll to position [243, 0]
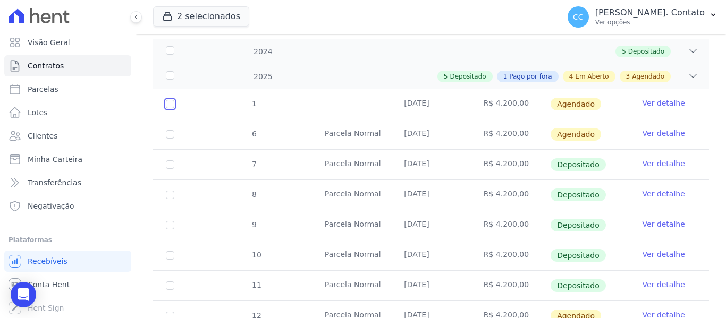
click at [168, 100] on input "checkbox" at bounding box center [170, 104] width 9 height 9
checkbox input "true"
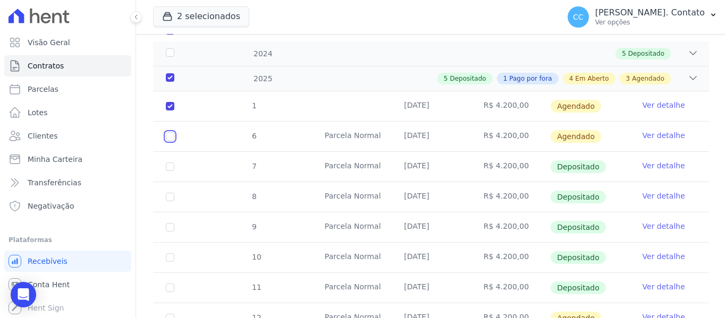
click at [168, 111] on input "checkbox" at bounding box center [170, 106] width 9 height 9
checkbox input "true"
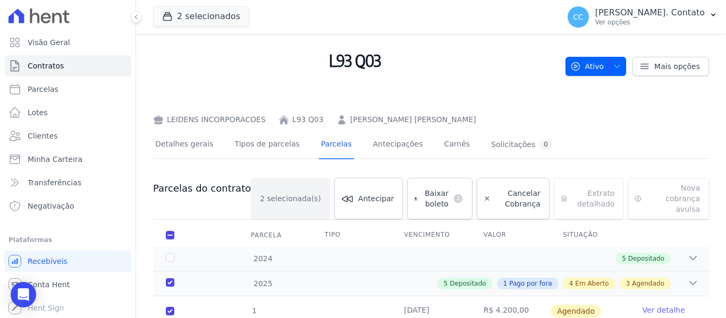
scroll to position [0, 0]
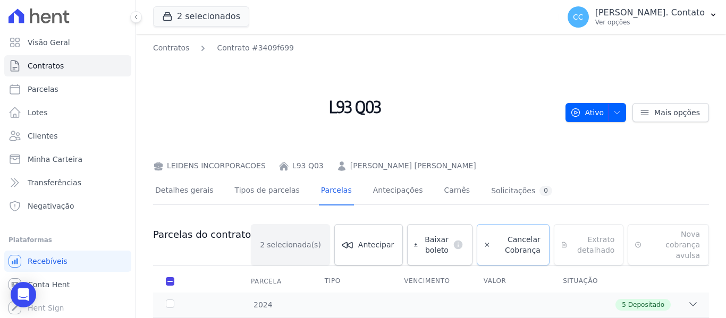
click at [495, 234] on span "Cancelar Cobrança" at bounding box center [518, 244] width 46 height 21
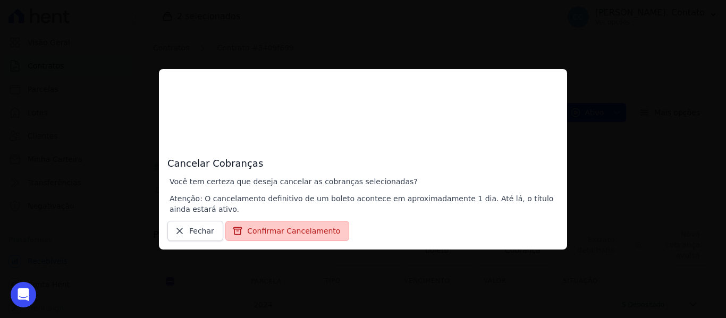
click at [292, 228] on button "Confirmar Cancelamento" at bounding box center [287, 231] width 124 height 20
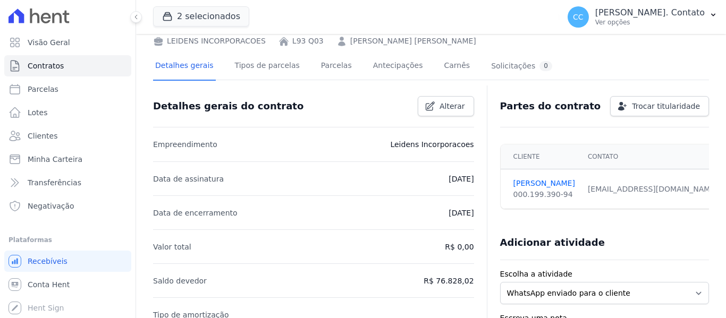
scroll to position [106, 0]
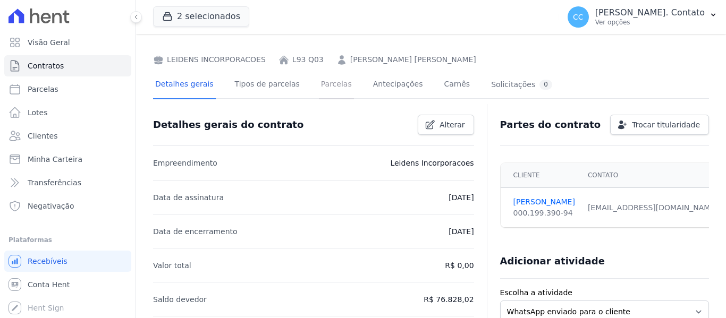
click at [319, 91] on link "Parcelas" at bounding box center [336, 85] width 35 height 28
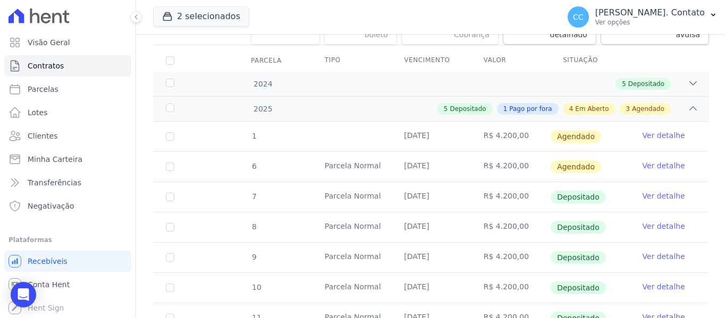
scroll to position [213, 0]
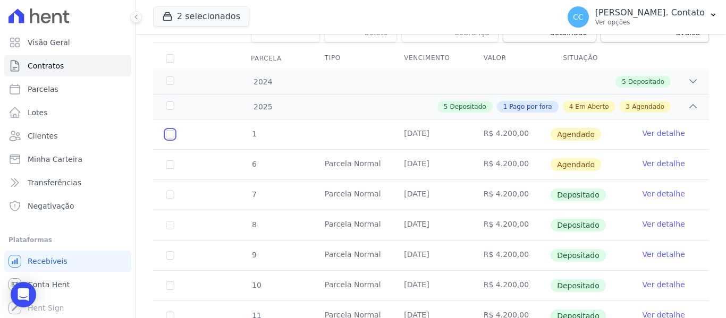
click at [171, 130] on input "checkbox" at bounding box center [170, 134] width 9 height 9
checkbox input "true"
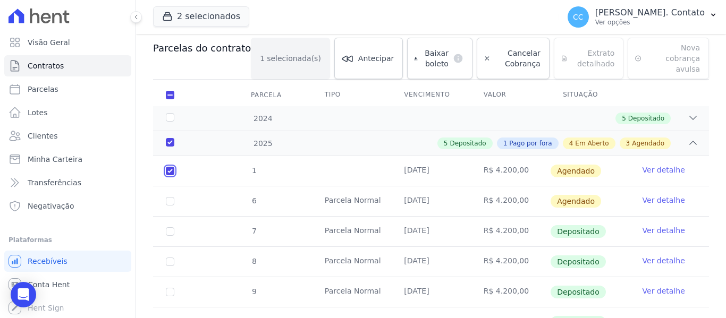
scroll to position [168, 0]
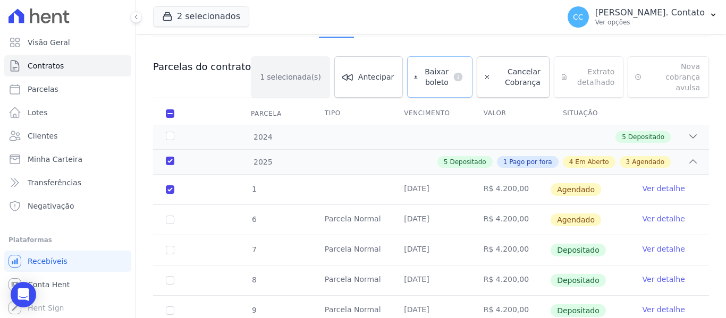
click at [422, 69] on span "Baixar boleto" at bounding box center [435, 76] width 27 height 21
click at [171, 185] on input "checkbox" at bounding box center [170, 189] width 9 height 9
checkbox input "false"
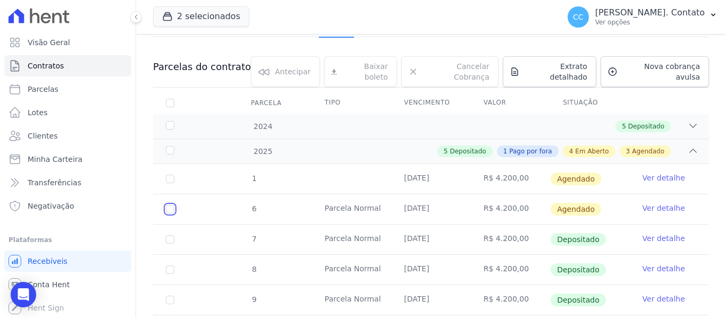
click at [168, 183] on input "checkbox" at bounding box center [170, 179] width 9 height 9
checkbox input "true"
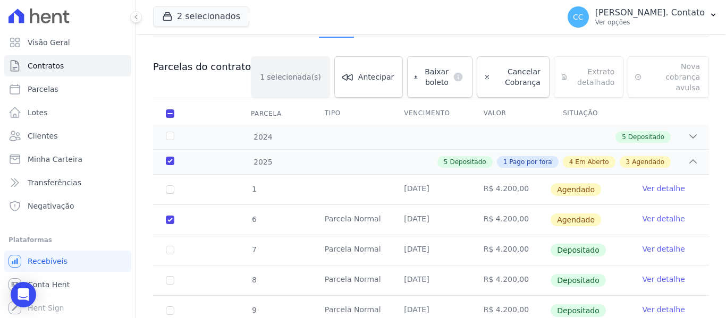
click at [394, 103] on th "Vencimento" at bounding box center [430, 114] width 79 height 22
click at [415, 67] on div "Baixar boleto default" at bounding box center [439, 76] width 65 height 41
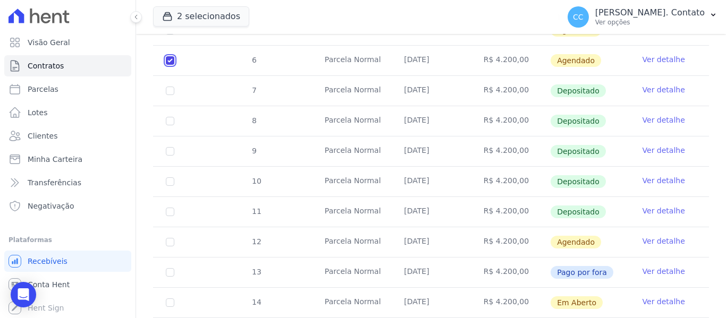
click at [173, 35] on input "checkbox" at bounding box center [170, 30] width 9 height 9
checkbox input "false"
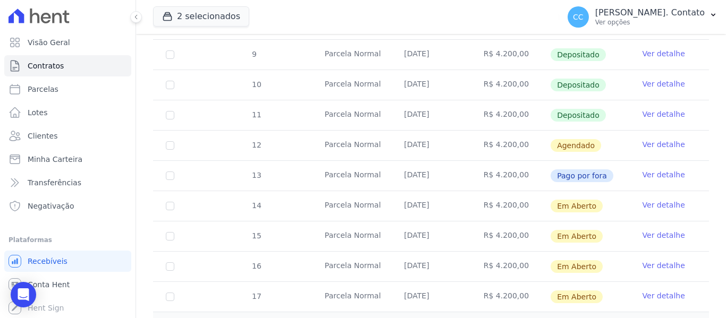
scroll to position [425, 0]
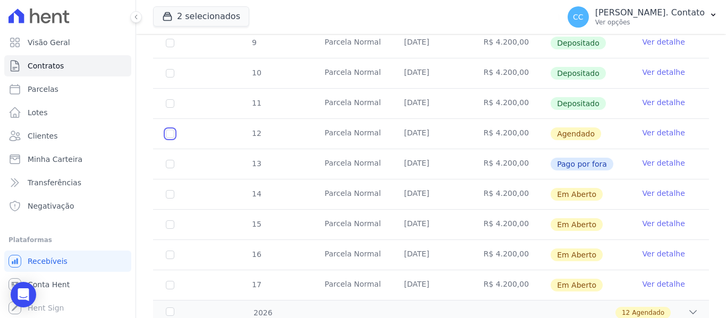
drag, startPoint x: 168, startPoint y: 128, endPoint x: 175, endPoint y: 129, distance: 6.5
checkbox input "true"
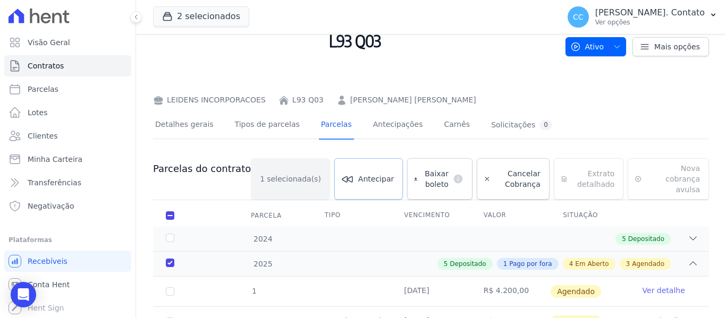
scroll to position [62, 0]
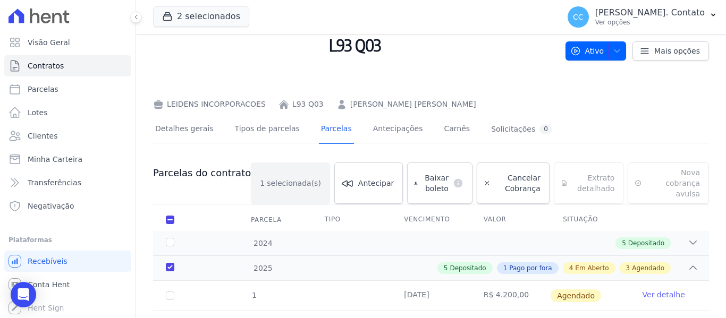
click at [438, 181] on div "Baixar boleto default" at bounding box center [439, 183] width 65 height 41
click at [407, 170] on div "Baixar boleto default" at bounding box center [439, 183] width 65 height 41
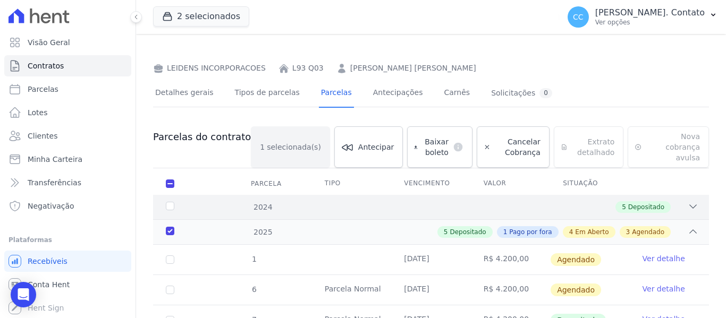
scroll to position [115, 0]
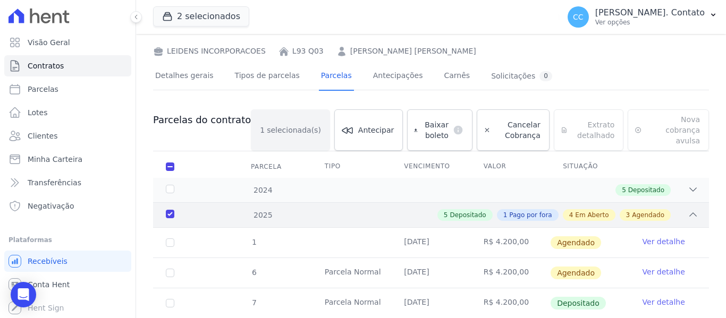
click at [173, 210] on div "2025" at bounding box center [188, 215] width 48 height 11
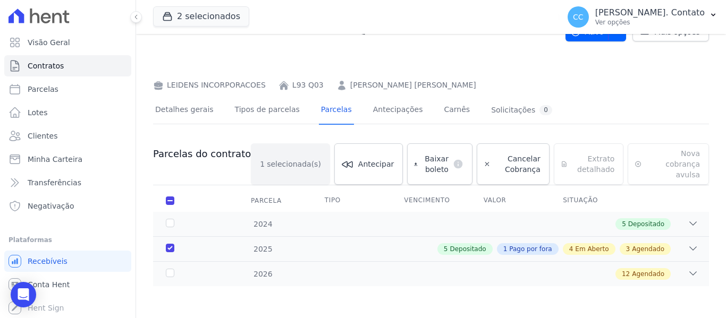
scroll to position [70, 0]
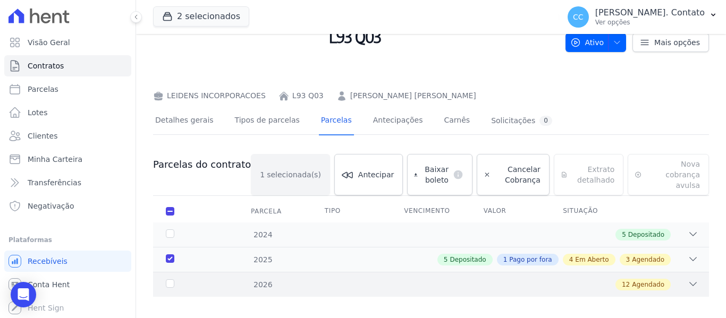
click at [688, 279] on icon at bounding box center [693, 284] width 11 height 11
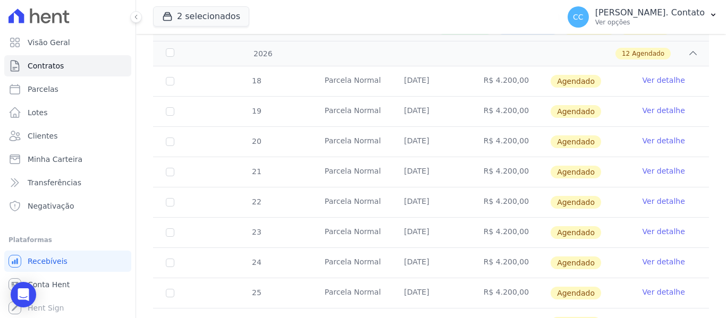
scroll to position [327, 0]
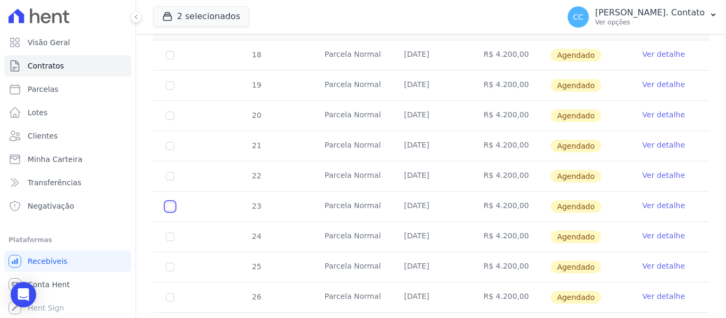
click at [172, 60] on input "checkbox" at bounding box center [170, 55] width 9 height 9
checkbox input "true"
click at [171, 60] on input "checkbox" at bounding box center [170, 55] width 9 height 9
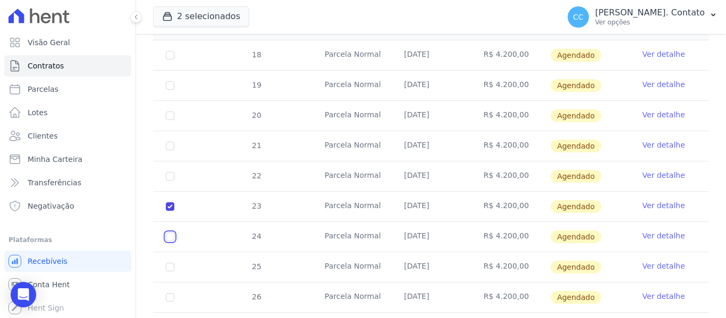
checkbox input "true"
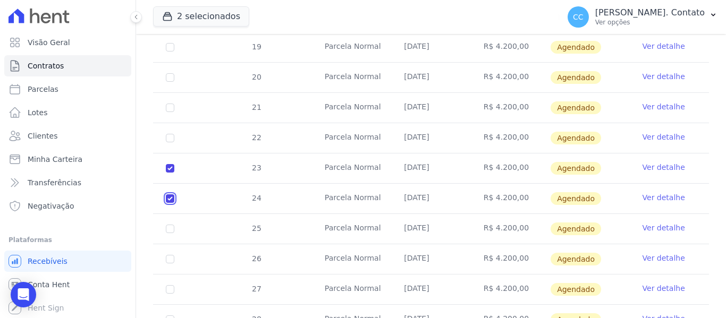
scroll to position [434, 0]
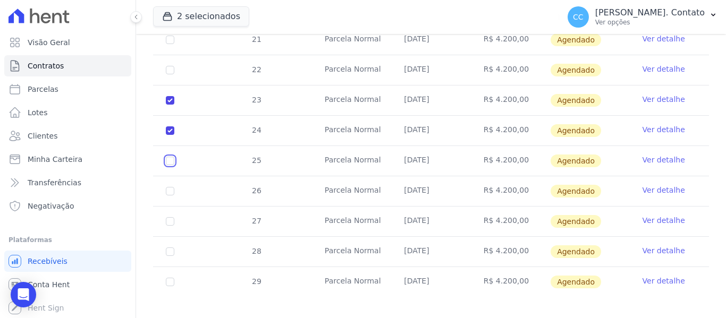
checkbox input "true"
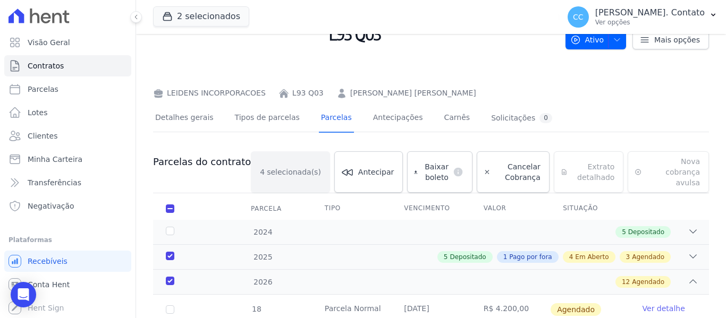
scroll to position [62, 0]
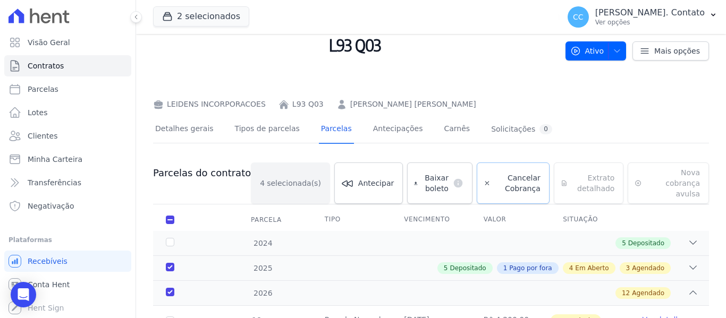
drag, startPoint x: 501, startPoint y: 181, endPoint x: 502, endPoint y: 194, distance: 12.9
click at [501, 181] on span "Cancelar Cobrança" at bounding box center [518, 183] width 46 height 21
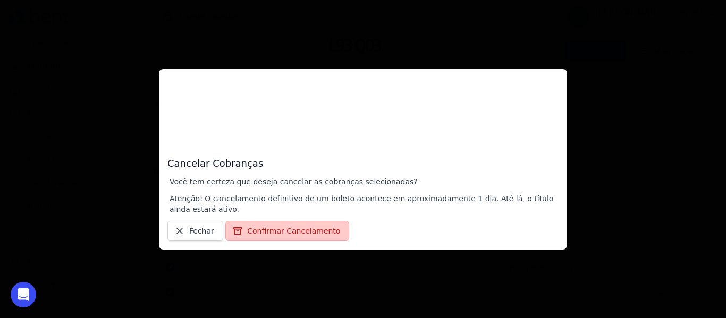
drag, startPoint x: 251, startPoint y: 232, endPoint x: 258, endPoint y: 234, distance: 6.7
click at [251, 231] on button "Confirmar Cancelamento" at bounding box center [287, 231] width 124 height 20
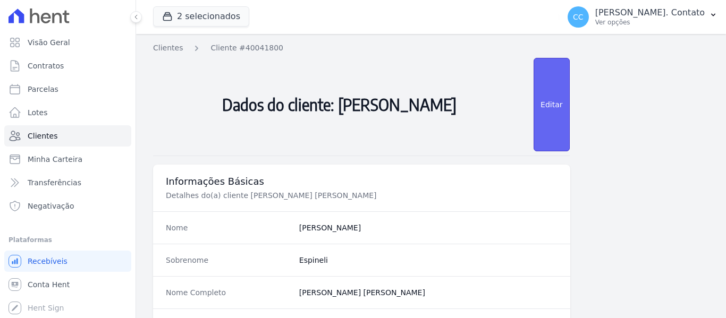
click at [543, 96] on link "Editar" at bounding box center [552, 105] width 36 height 94
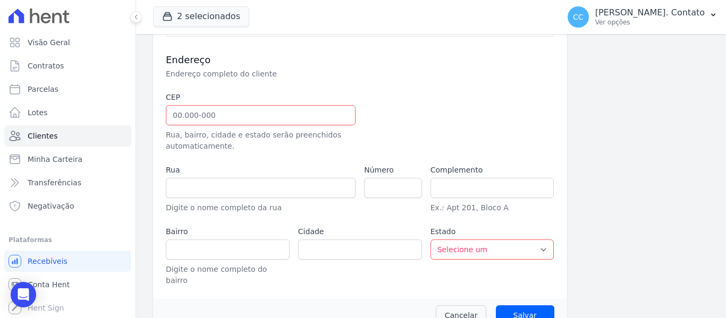
scroll to position [402, 0]
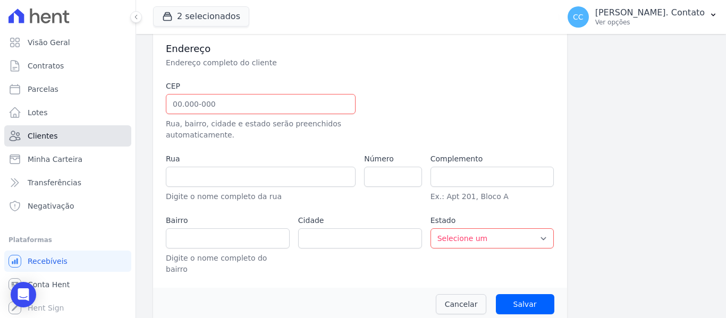
click at [49, 132] on span "Clientes" at bounding box center [43, 136] width 30 height 11
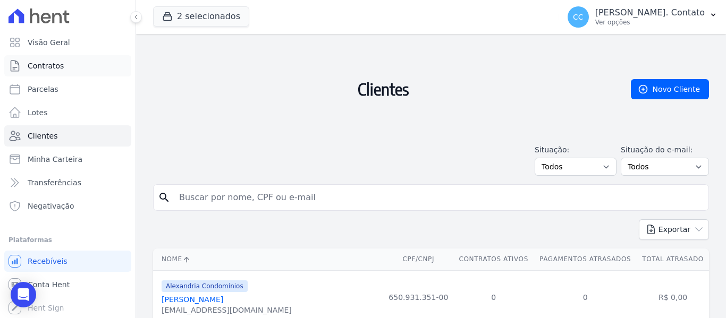
click at [35, 66] on span "Contratos" at bounding box center [46, 66] width 36 height 11
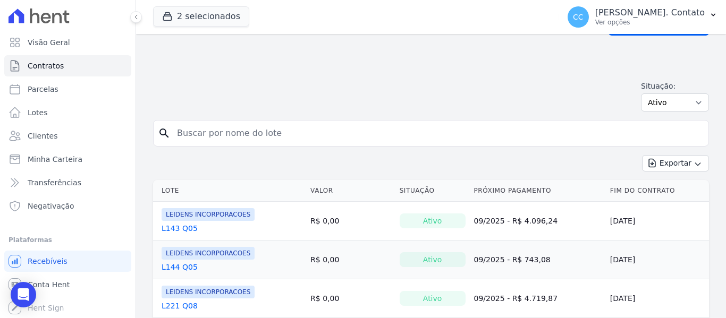
scroll to position [159, 0]
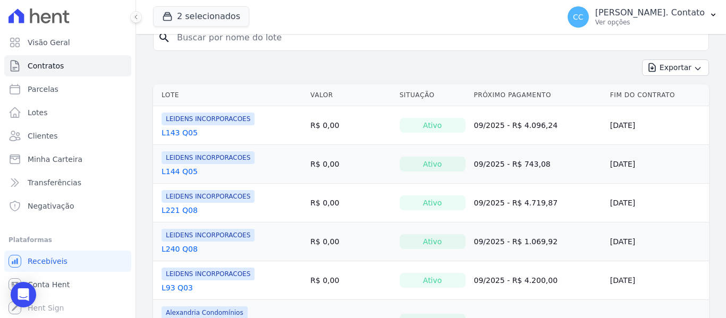
click at [184, 130] on link "L143 Q05" at bounding box center [180, 133] width 36 height 11
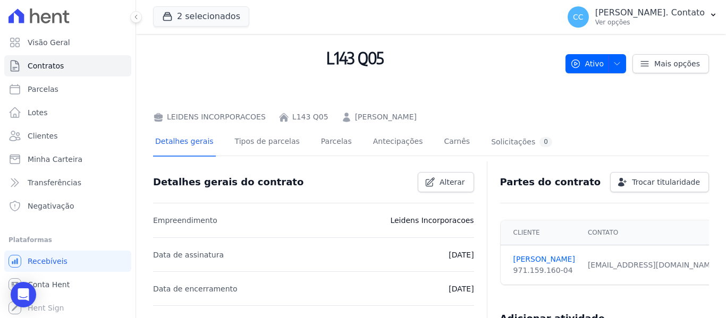
scroll to position [40, 0]
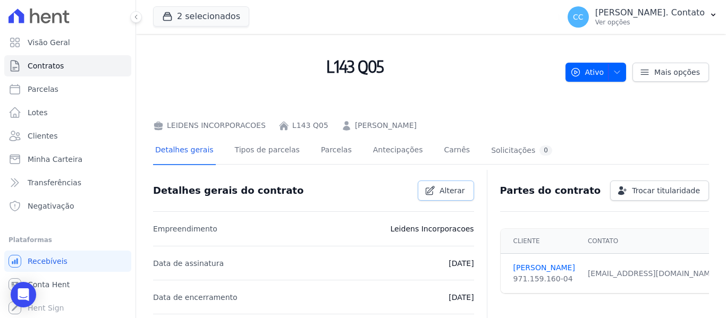
click at [447, 191] on span "Alterar" at bounding box center [452, 190] width 26 height 11
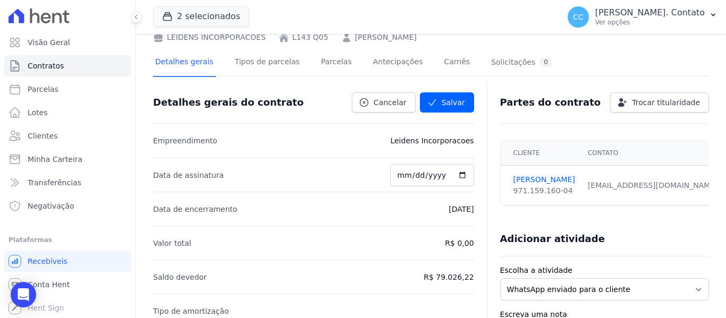
scroll to position [147, 0]
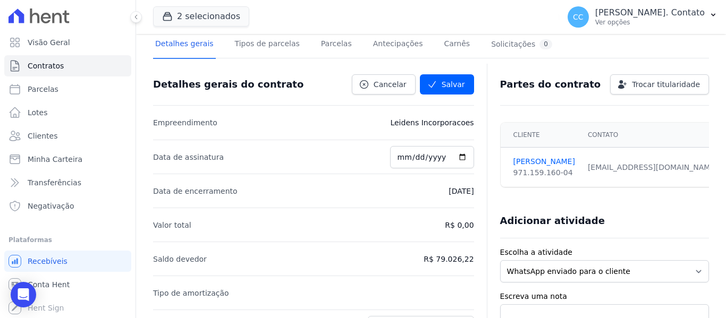
click at [461, 193] on p "[DATE]" at bounding box center [461, 191] width 25 height 13
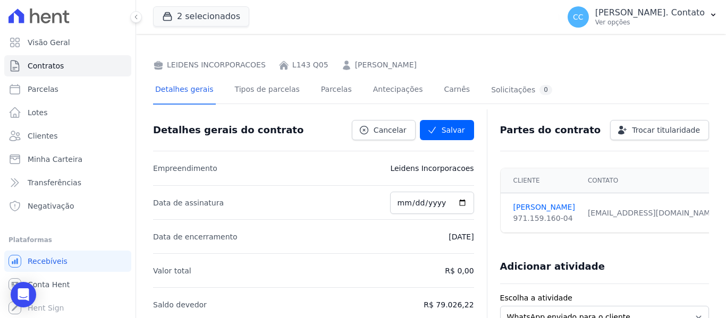
scroll to position [94, 0]
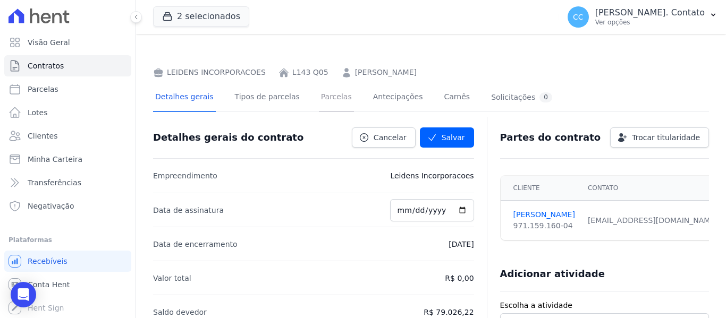
click at [324, 94] on link "Parcelas" at bounding box center [336, 98] width 35 height 28
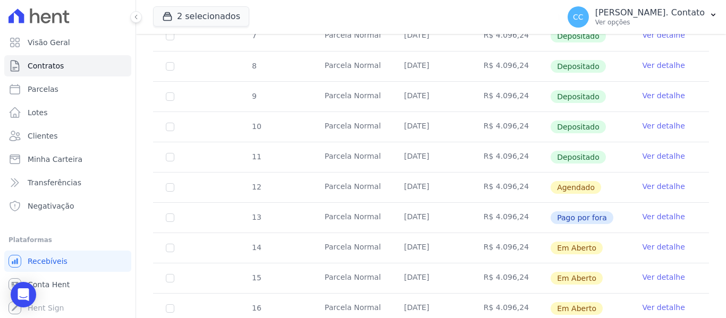
scroll to position [372, 0]
checkbox input "true"
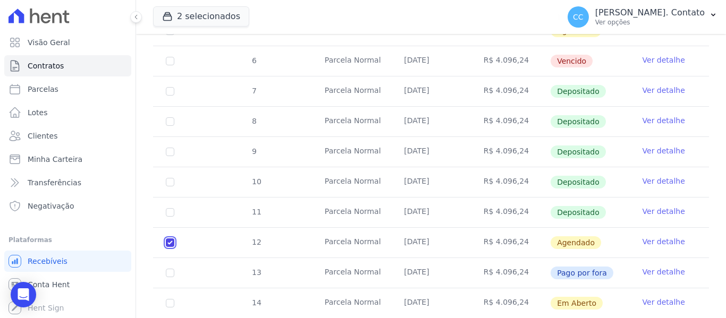
scroll to position [327, 0]
click at [662, 236] on link "Ver detalhe" at bounding box center [663, 241] width 43 height 11
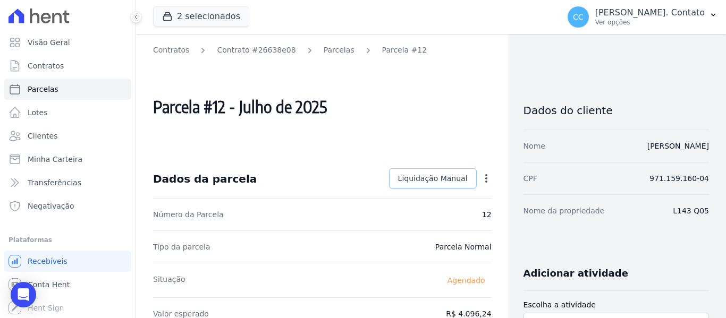
click at [445, 177] on span "Liquidação Manual" at bounding box center [433, 178] width 70 height 11
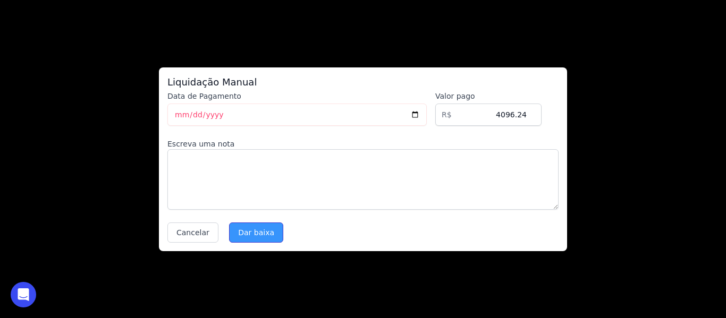
click at [240, 235] on input "Dar baixa" at bounding box center [256, 233] width 54 height 20
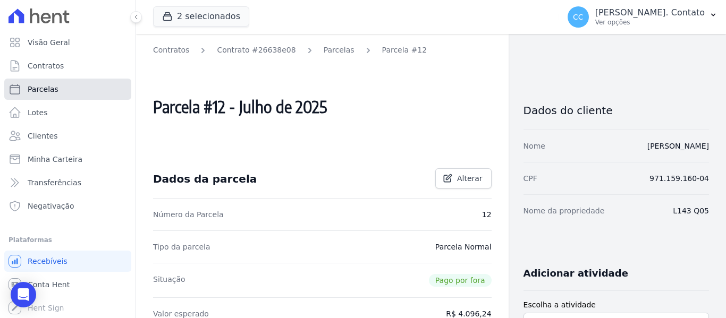
click at [30, 89] on span "Parcelas" at bounding box center [43, 89] width 31 height 11
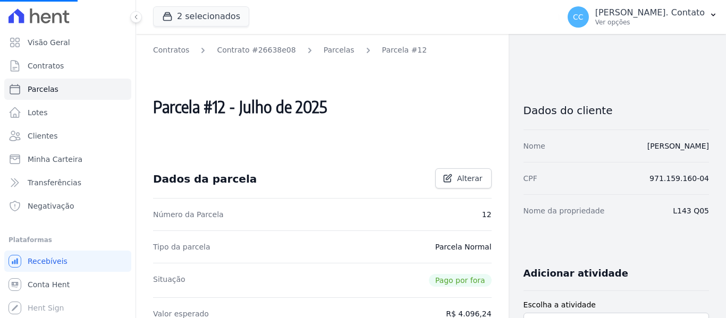
select select
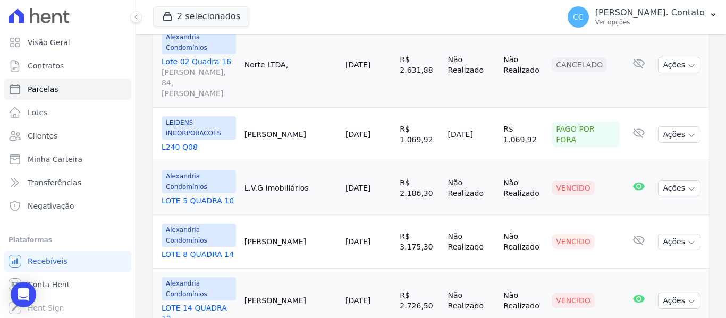
scroll to position [1010, 0]
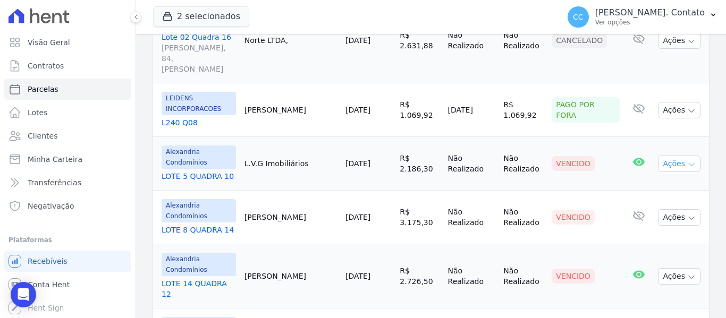
click at [689, 164] on icon "button" at bounding box center [691, 165] width 5 height 3
click at [687, 160] on icon "button" at bounding box center [691, 164] width 9 height 9
click at [686, 191] on td "Ações Ver boleto [GEOGRAPHIC_DATA] Antecipação não disponível Enviar whatsapp R…" at bounding box center [681, 218] width 55 height 54
click at [687, 214] on icon "button" at bounding box center [691, 218] width 9 height 9
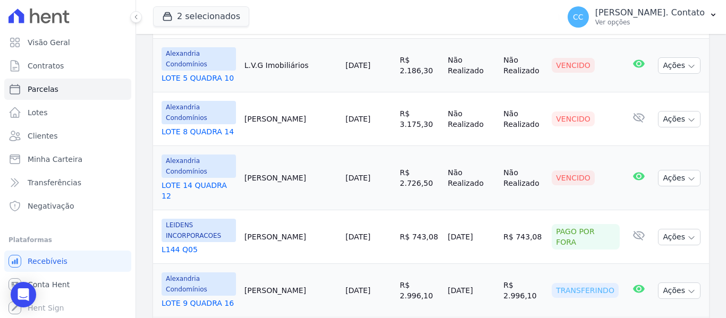
scroll to position [1222, 0]
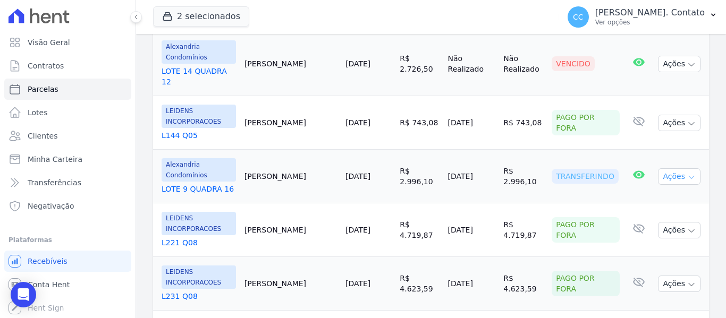
click at [689, 176] on icon "button" at bounding box center [691, 177] width 5 height 3
click at [266, 150] on td "[PERSON_NAME]" at bounding box center [290, 177] width 101 height 54
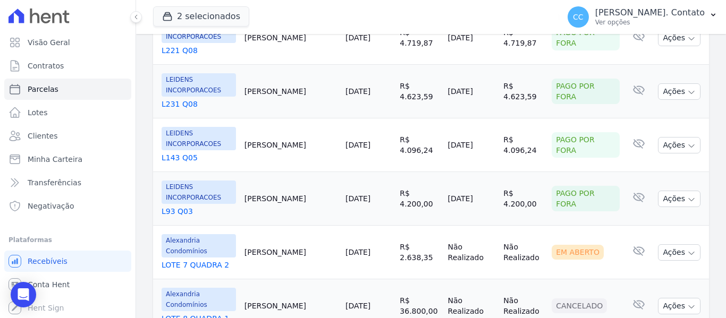
scroll to position [1435, 0]
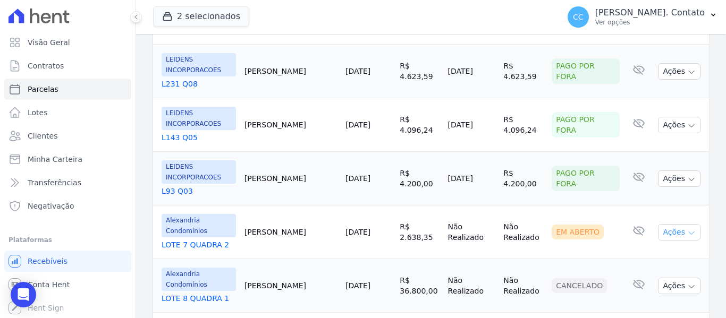
click at [687, 229] on icon "button" at bounding box center [691, 233] width 9 height 9
click at [202, 240] on link "LOTE 7 QUADRA 2" at bounding box center [199, 245] width 74 height 11
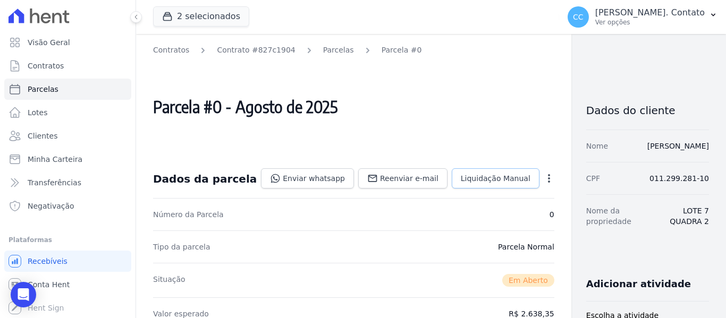
click at [461, 181] on span "Liquidação Manual" at bounding box center [496, 178] width 70 height 11
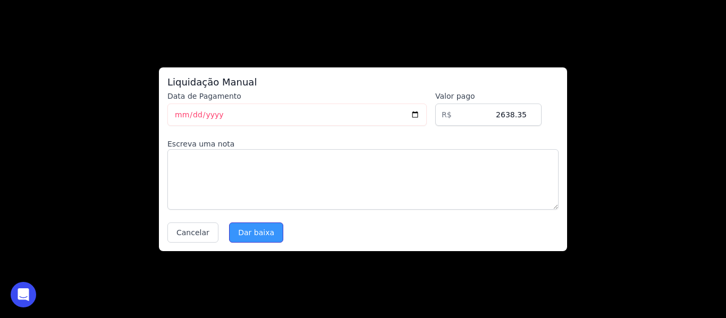
click at [251, 229] on input "Dar baixa" at bounding box center [256, 233] width 54 height 20
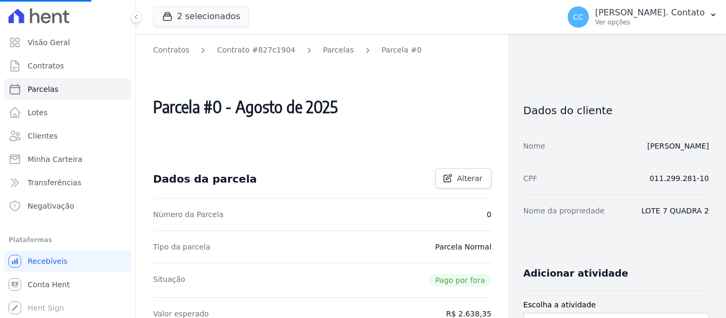
select select
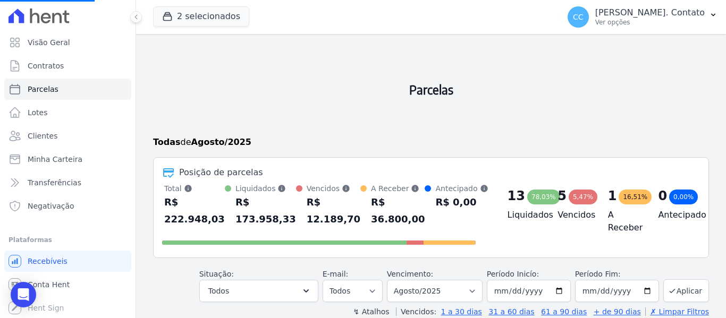
select select
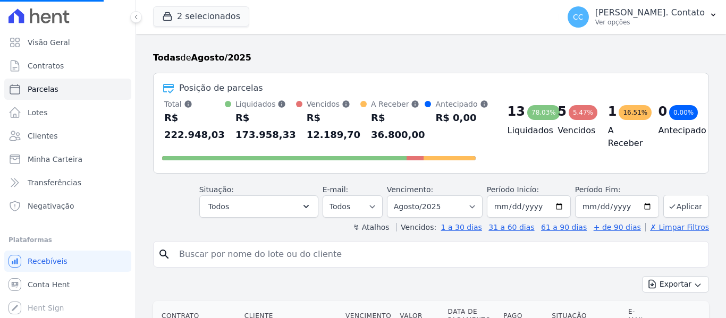
scroll to position [213, 0]
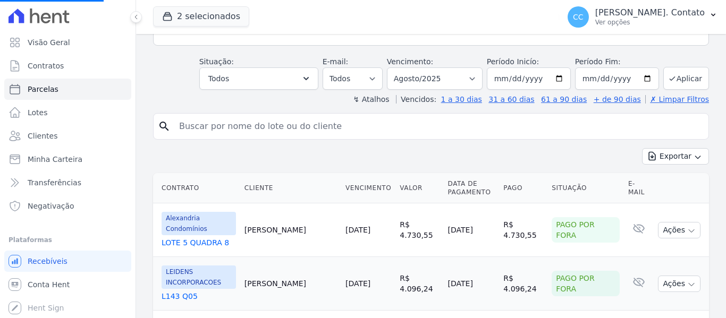
select select
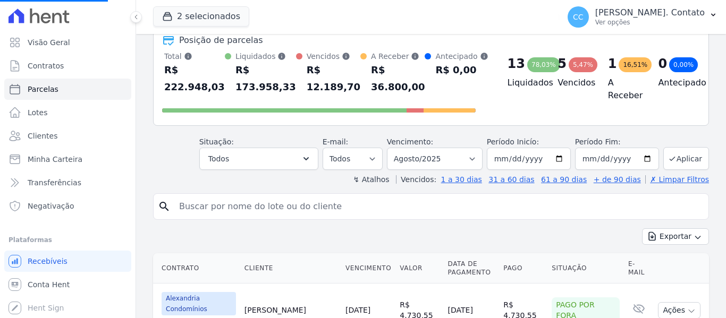
scroll to position [159, 0]
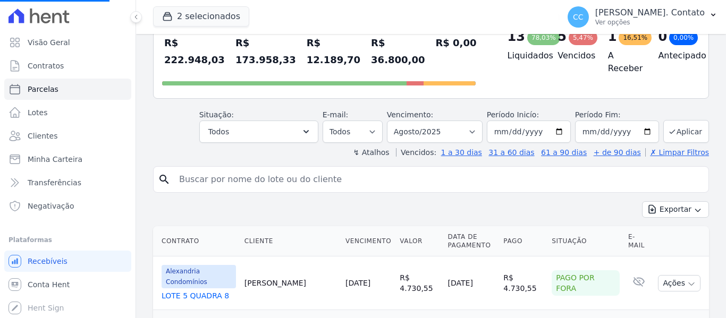
select select
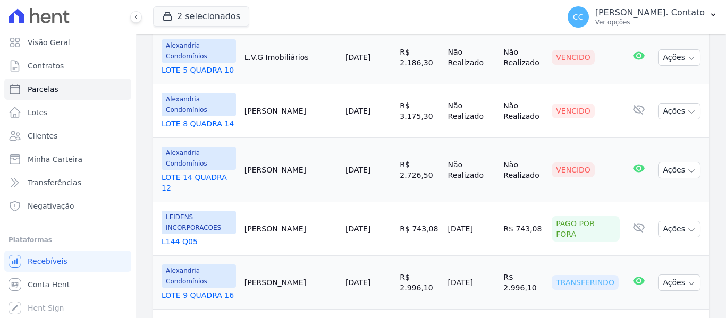
scroll to position [1275, 0]
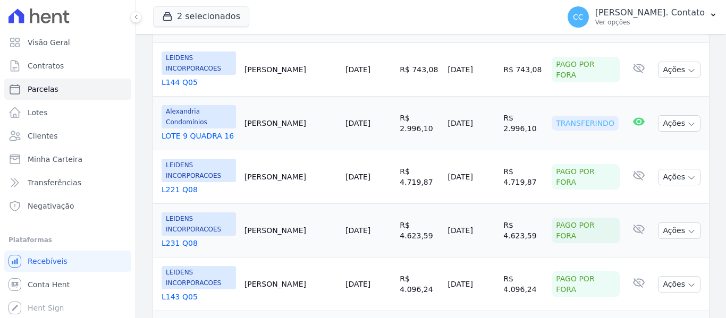
click at [179, 131] on link "LOTE 9 QUADRA 16" at bounding box center [199, 136] width 74 height 11
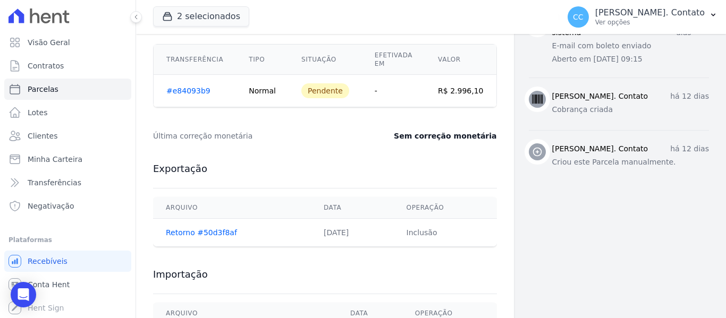
scroll to position [590, 0]
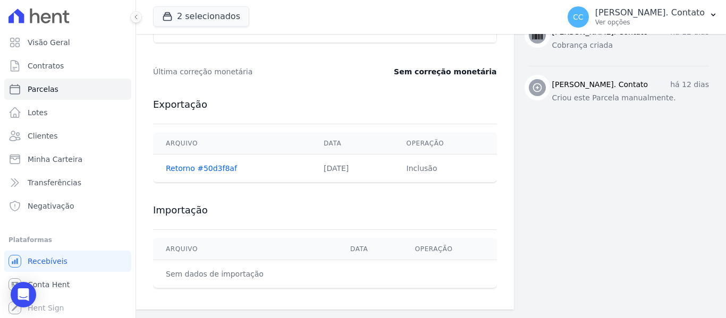
select select
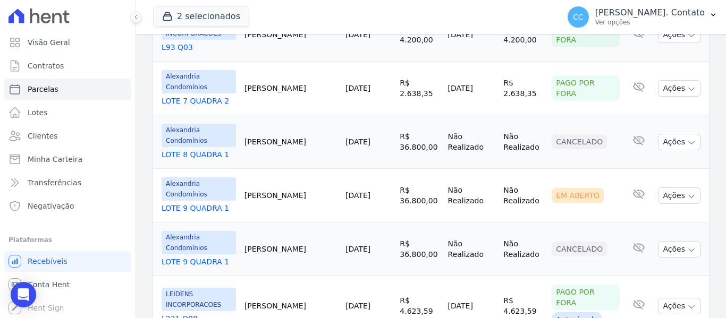
scroll to position [1584, 0]
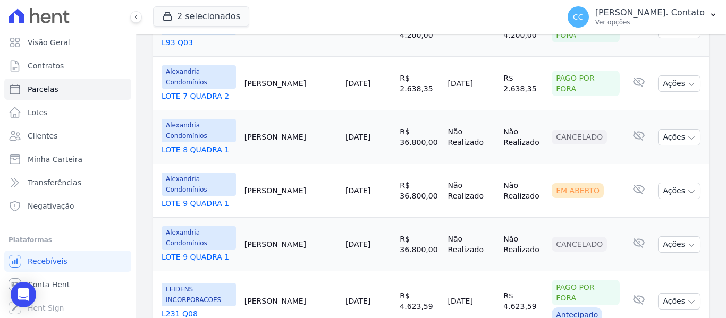
select select
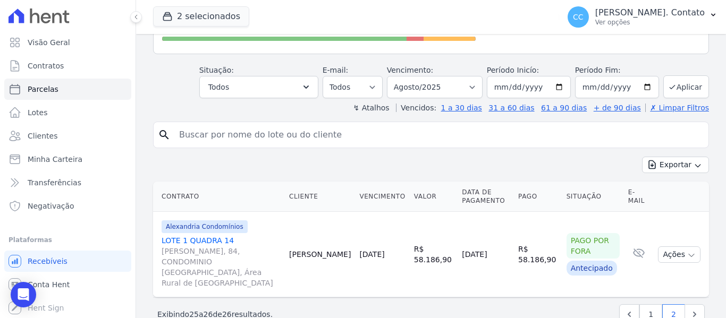
scroll to position [208, 0]
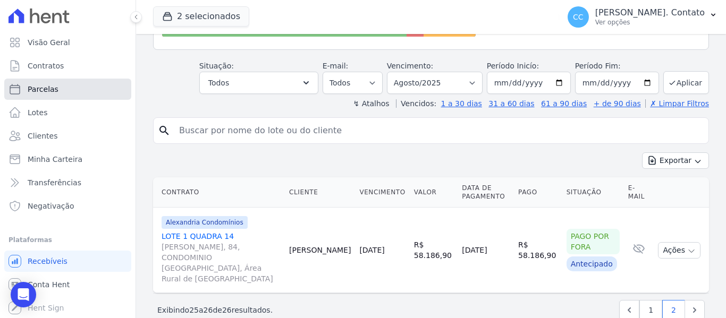
click at [33, 90] on span "Parcelas" at bounding box center [43, 89] width 31 height 11
select select
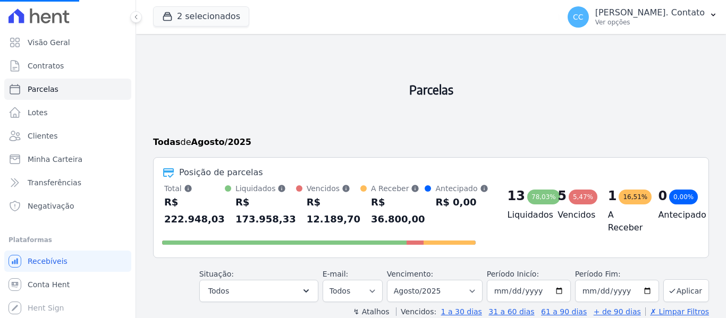
select select
click at [31, 65] on span "Contratos" at bounding box center [46, 65] width 36 height 11
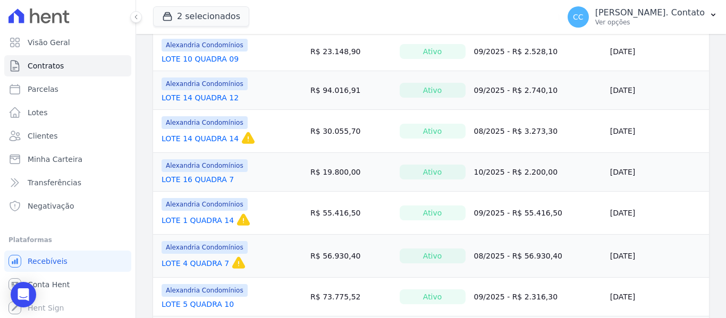
scroll to position [744, 0]
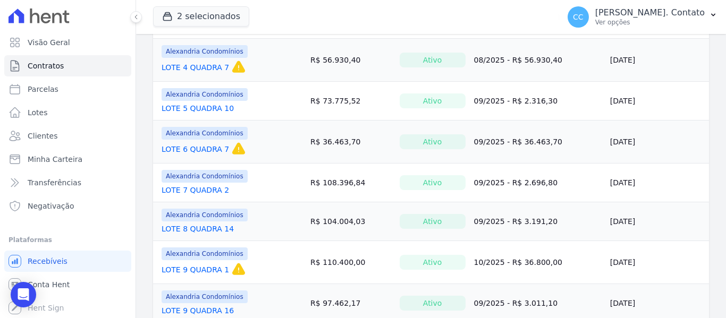
click at [215, 265] on link "LOTE 9 QUADRA 1" at bounding box center [195, 270] width 67 height 11
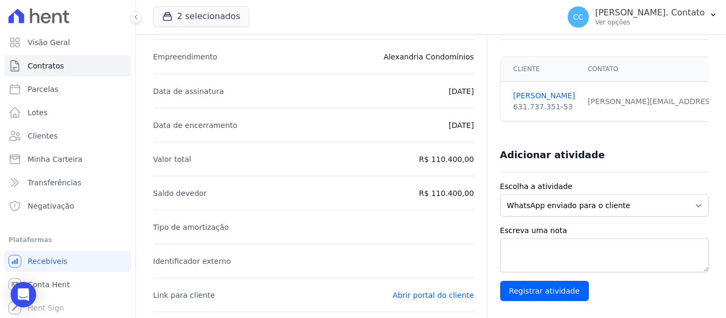
scroll to position [159, 0]
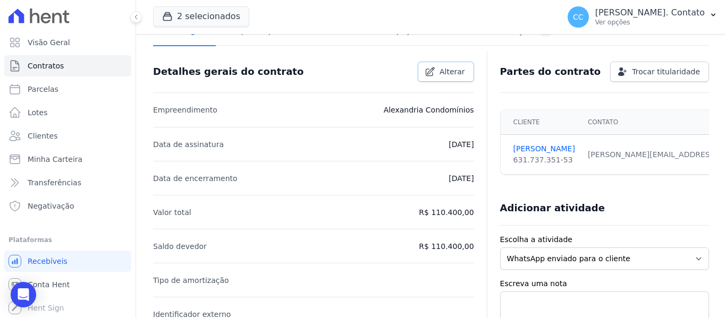
click at [432, 75] on icon at bounding box center [430, 71] width 11 height 11
click at [432, 75] on icon "submit" at bounding box center [432, 71] width 11 height 11
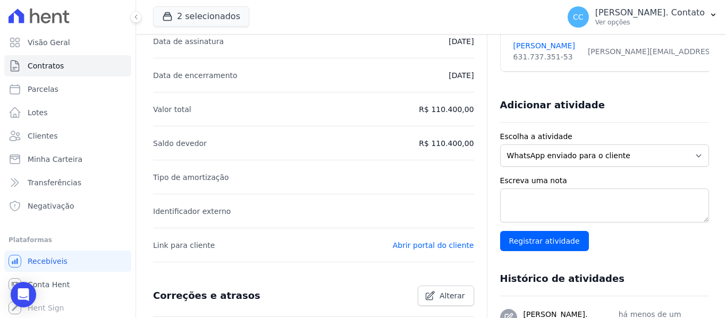
scroll to position [230, 0]
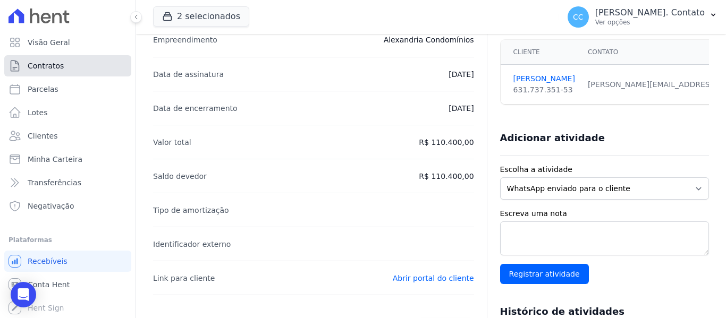
click at [54, 66] on span "Contratos" at bounding box center [46, 66] width 36 height 11
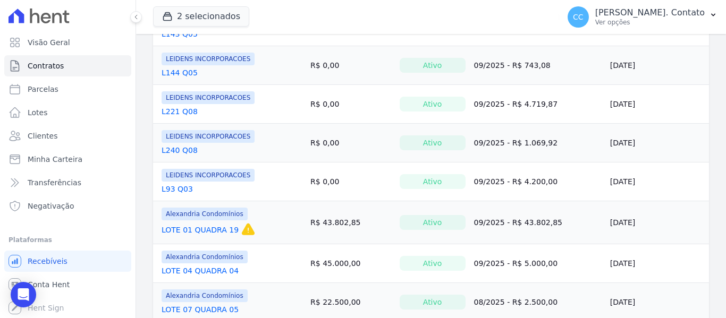
scroll to position [266, 0]
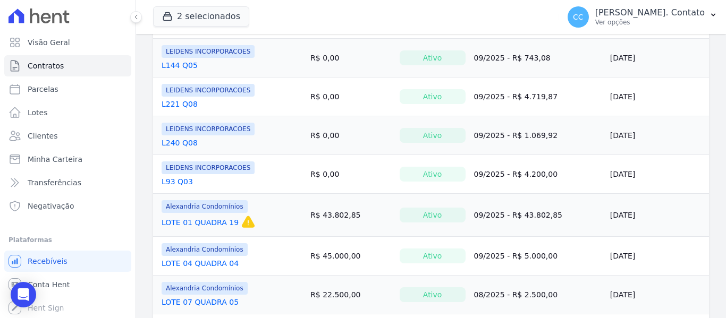
click at [202, 223] on link "LOTE 01 QUADRA 19" at bounding box center [200, 222] width 77 height 11
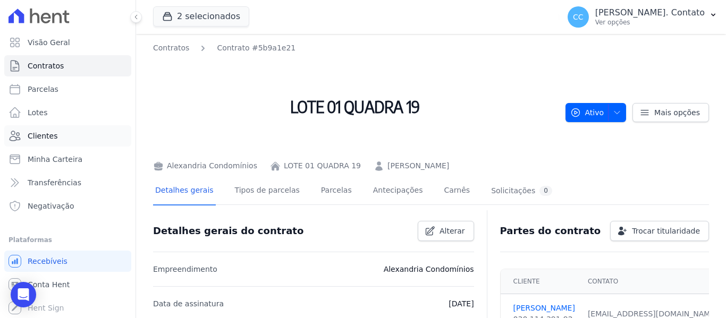
click at [44, 138] on span "Clientes" at bounding box center [43, 136] width 30 height 11
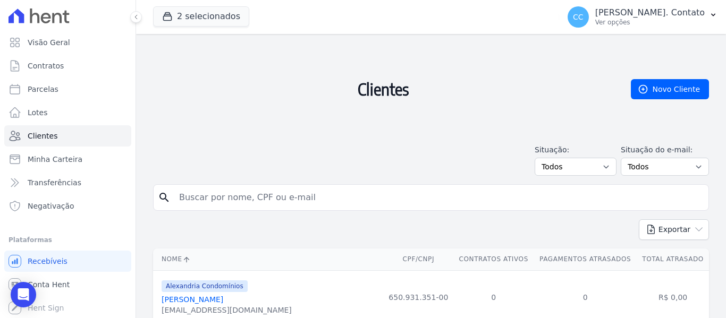
scroll to position [106, 0]
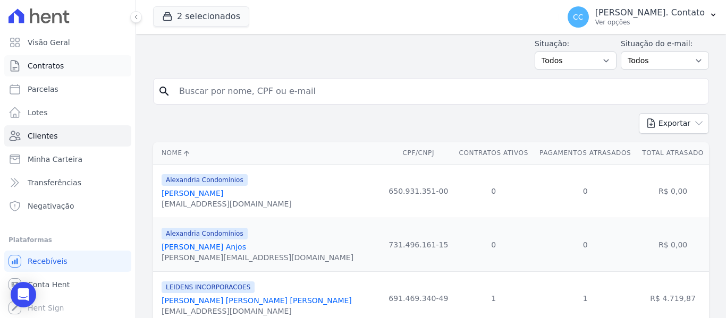
click at [32, 65] on span "Contratos" at bounding box center [46, 66] width 36 height 11
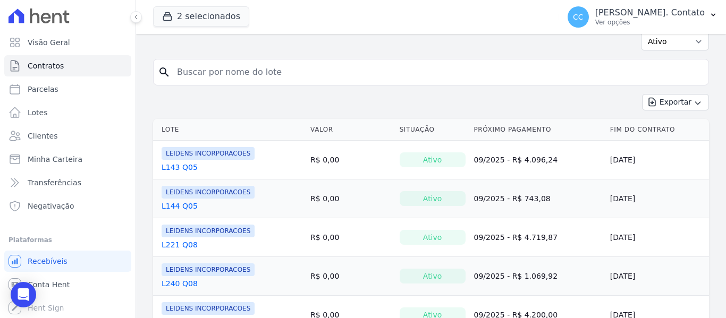
scroll to position [106, 0]
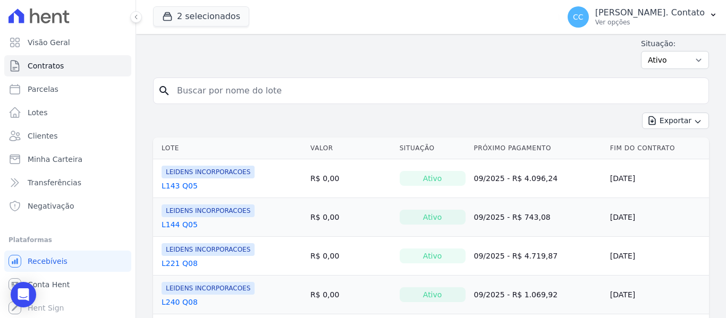
click at [179, 184] on link "L143 Q05" at bounding box center [180, 186] width 36 height 11
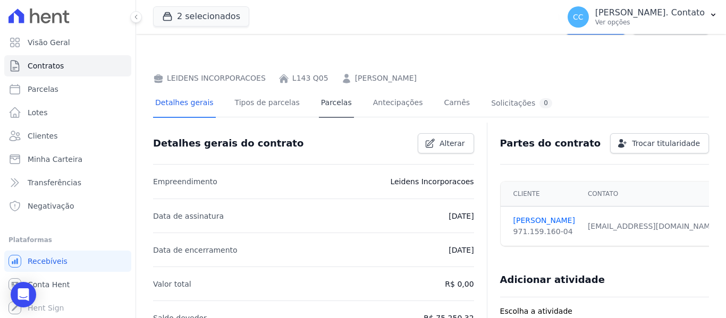
scroll to position [106, 0]
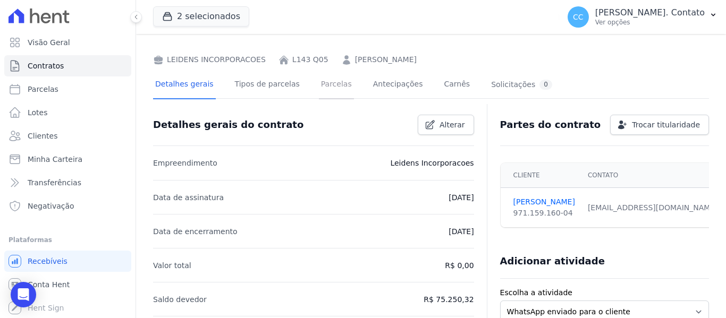
click at [333, 73] on link "Parcelas" at bounding box center [336, 85] width 35 height 28
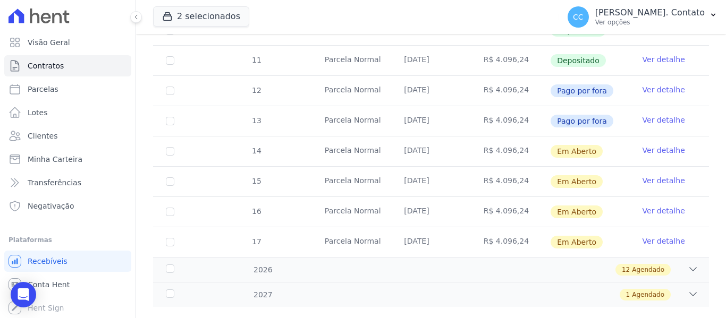
scroll to position [480, 0]
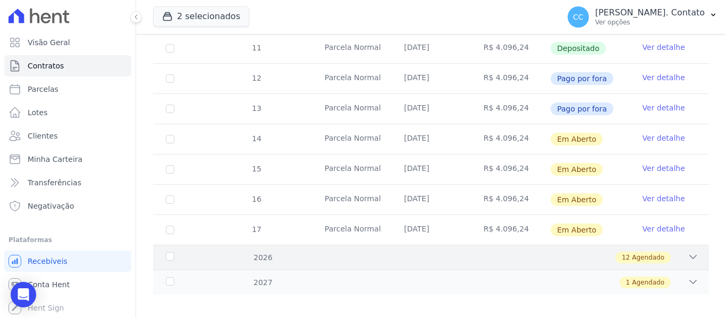
click at [174, 252] on div "2026" at bounding box center [188, 257] width 48 height 11
click at [167, 252] on div "2026" at bounding box center [188, 257] width 48 height 11
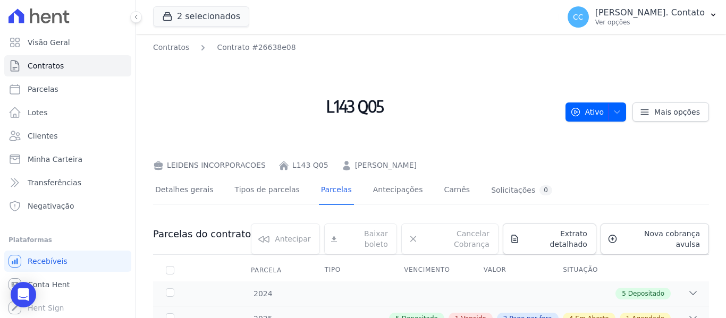
scroll to position [0, 0]
click at [50, 65] on span "Contratos" at bounding box center [46, 66] width 36 height 11
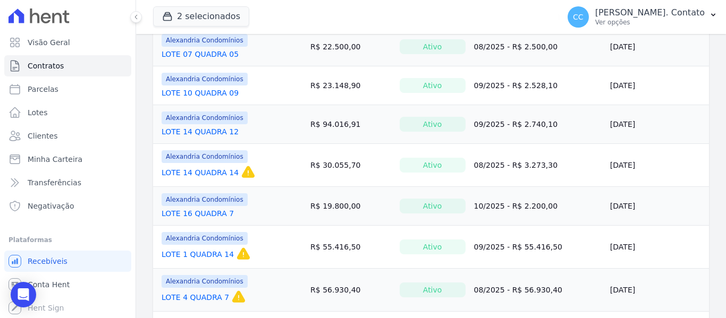
scroll to position [531, 0]
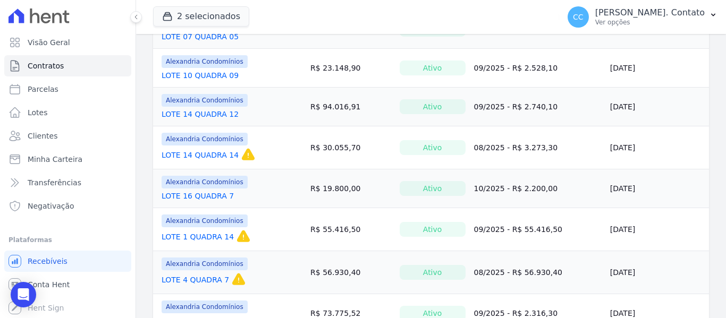
click at [172, 238] on link "LOTE 1 QUADRA 14" at bounding box center [198, 237] width 72 height 11
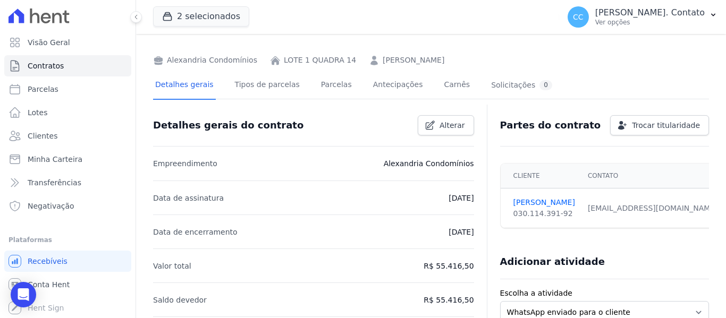
scroll to position [106, 0]
click at [456, 125] on span "Alterar" at bounding box center [452, 125] width 26 height 11
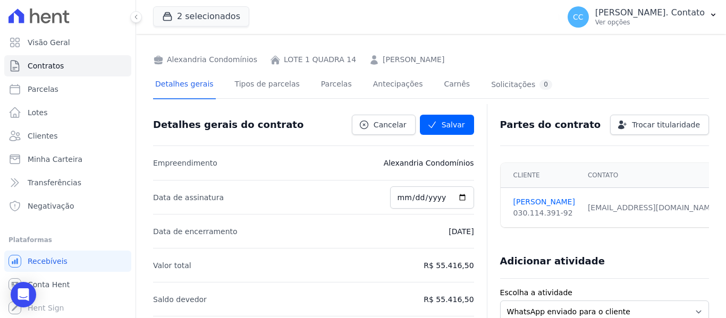
click at [591, 42] on div "Contratos Contrato #1c334e4b LOTE 1 QUADRA 14 Alexandria Condomínios LOTE 1 QUA…" at bounding box center [431, 0] width 556 height 129
click at [367, 128] on icon at bounding box center [364, 125] width 11 height 11
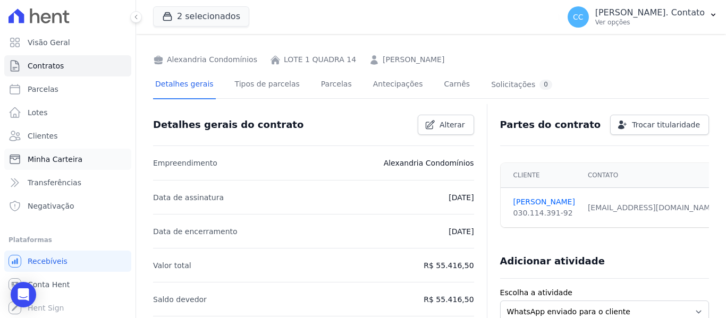
click at [59, 158] on span "Minha Carteira" at bounding box center [55, 159] width 55 height 11
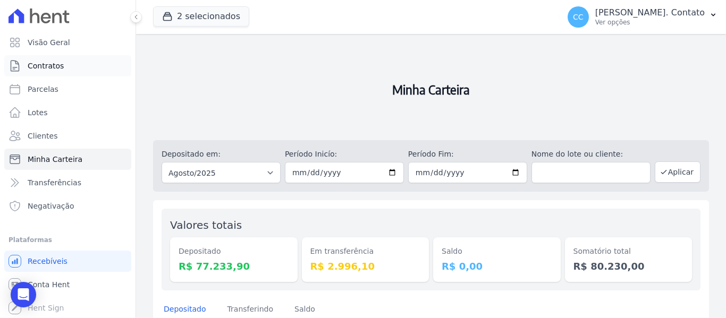
click at [51, 66] on span "Contratos" at bounding box center [46, 66] width 36 height 11
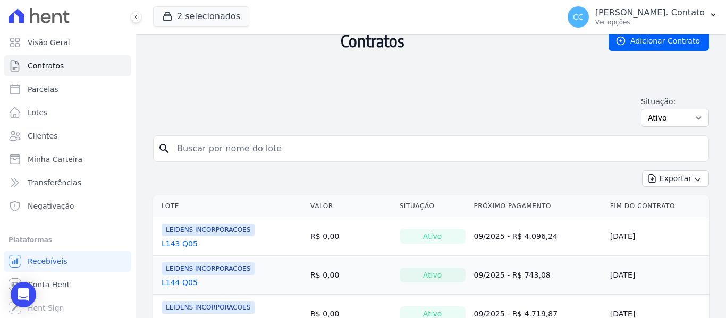
scroll to position [106, 0]
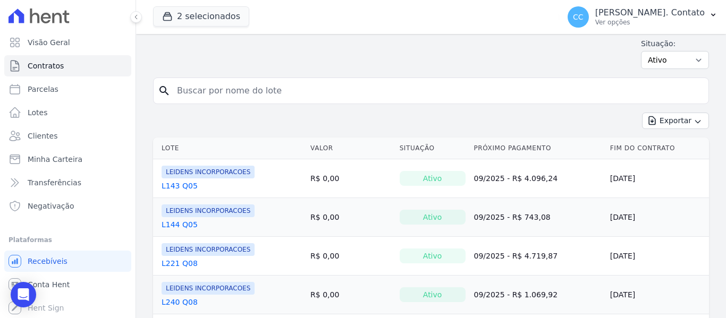
click at [190, 182] on link "L143 Q05" at bounding box center [180, 186] width 36 height 11
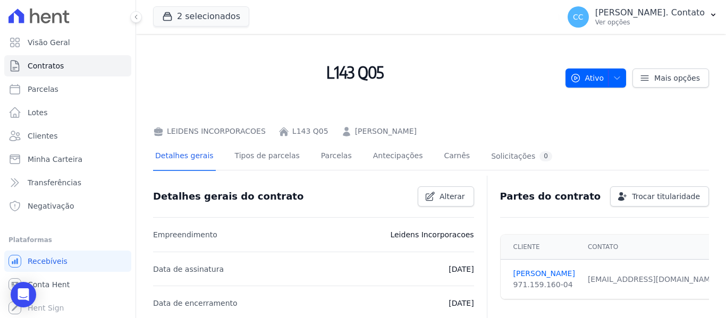
scroll to position [53, 0]
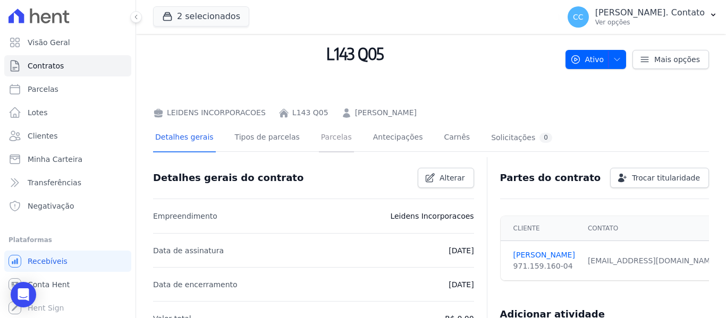
click at [323, 138] on link "Parcelas" at bounding box center [336, 138] width 35 height 28
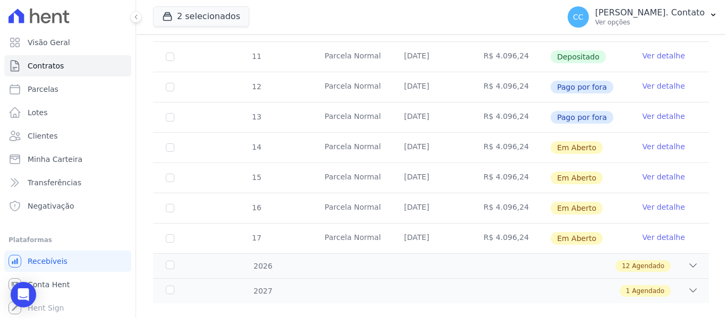
scroll to position [480, 0]
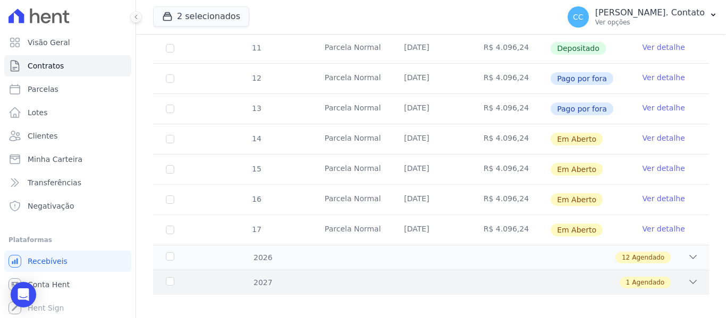
click at [171, 277] on div "2027" at bounding box center [188, 282] width 48 height 11
click at [672, 277] on div "1 Agendado" at bounding box center [458, 283] width 480 height 12
click at [688, 277] on icon at bounding box center [693, 282] width 11 height 11
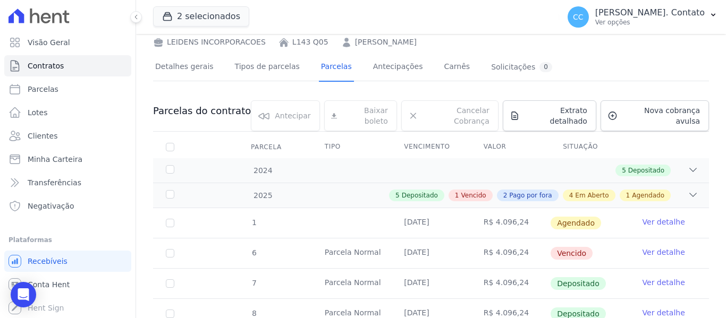
scroll to position [108, 0]
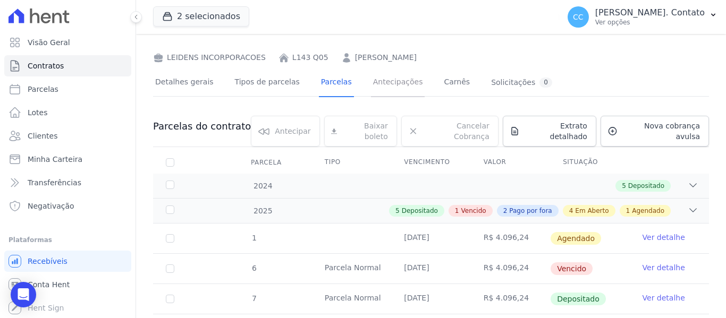
click at [371, 82] on link "Antecipações" at bounding box center [398, 83] width 54 height 28
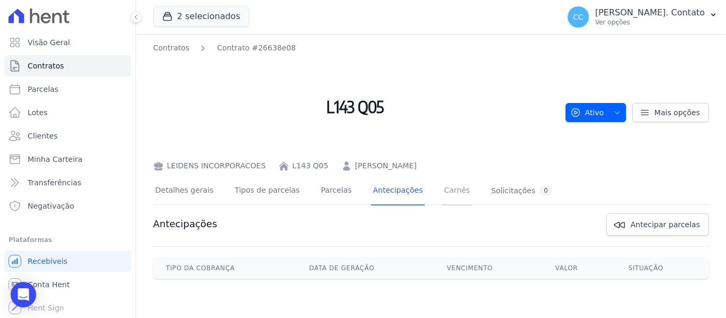
click at [442, 190] on link "Carnês" at bounding box center [457, 191] width 30 height 28
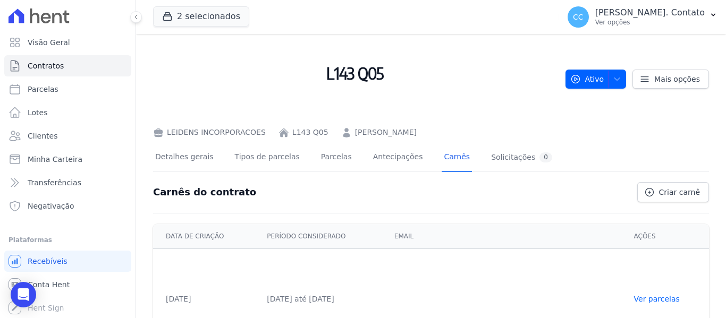
scroll to position [72, 0]
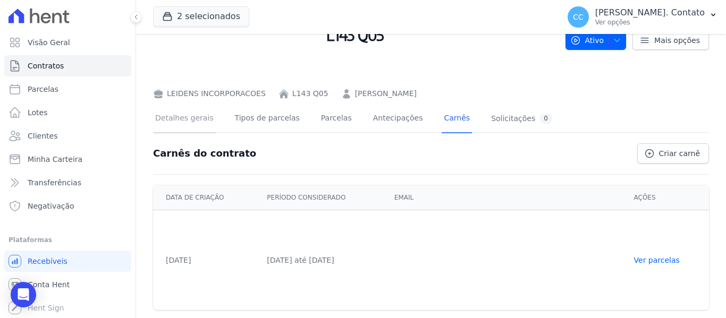
click at [197, 122] on link "Detalhes gerais" at bounding box center [184, 119] width 63 height 28
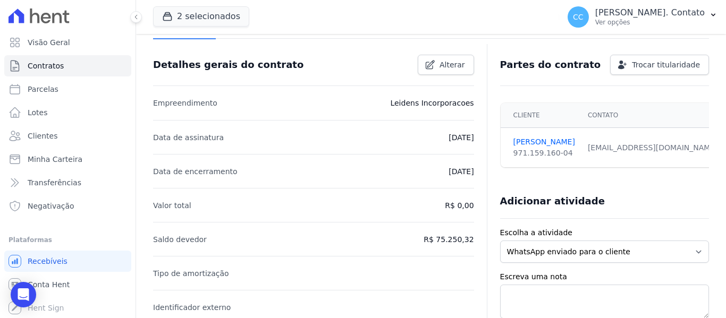
scroll to position [159, 0]
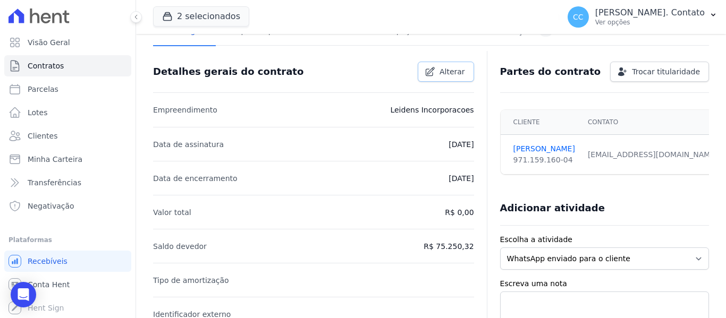
click at [455, 69] on span "Alterar" at bounding box center [452, 71] width 26 height 11
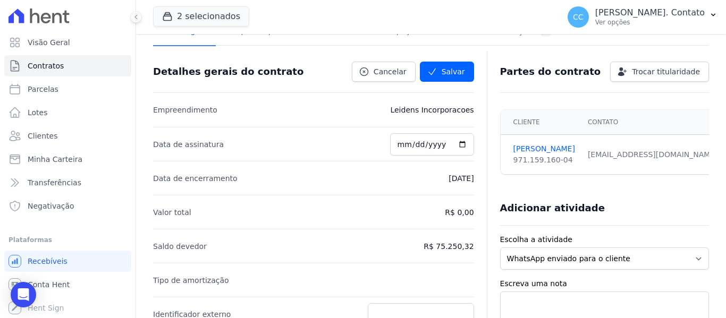
click at [446, 245] on p "R$ 75.250,32" at bounding box center [449, 246] width 50 height 13
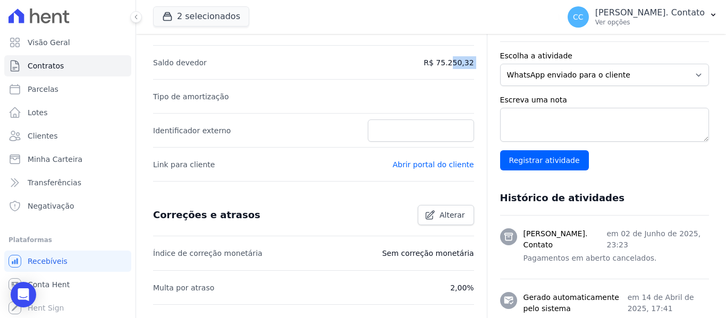
scroll to position [372, 0]
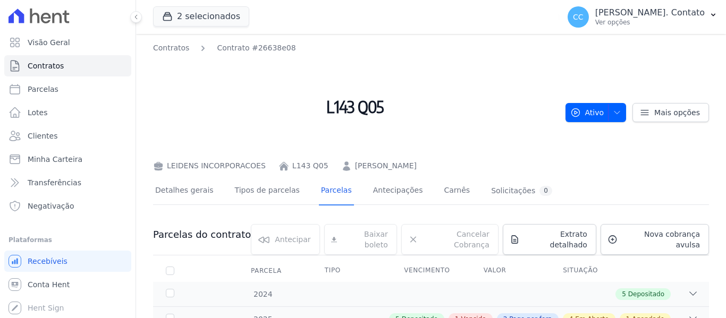
click at [493, 100] on h2 "L143 Q05" at bounding box center [355, 107] width 404 height 98
click at [48, 61] on span "Contratos" at bounding box center [46, 66] width 36 height 11
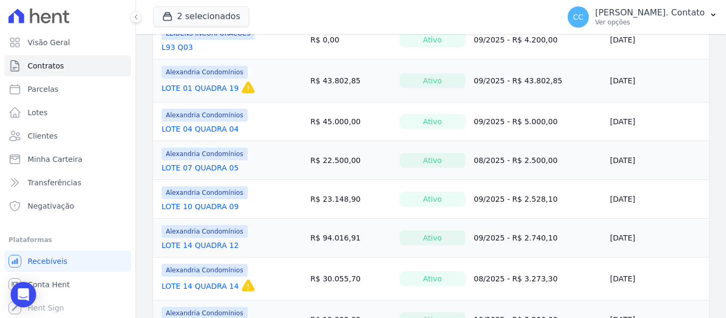
scroll to position [425, 0]
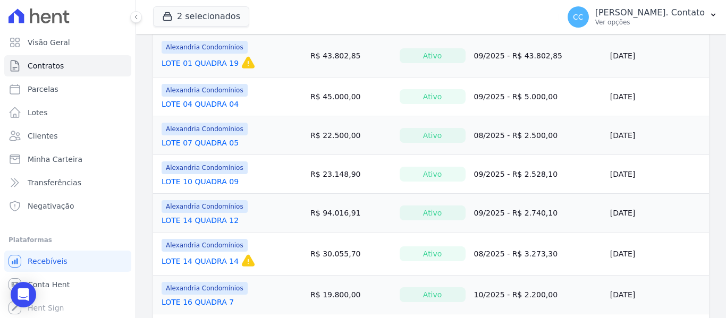
click at [217, 257] on link "LOTE 14 QUADRA 14" at bounding box center [200, 261] width 77 height 11
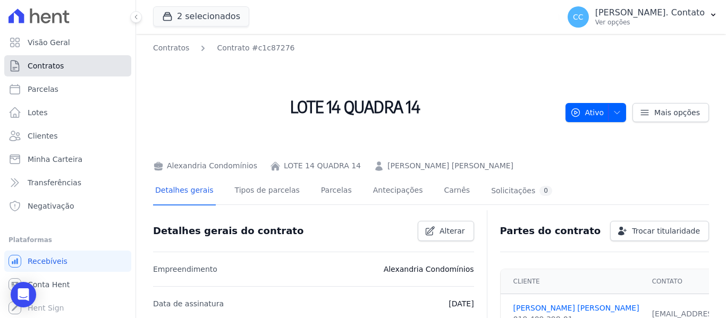
click at [53, 66] on span "Contratos" at bounding box center [46, 66] width 36 height 11
